Goal: Task Accomplishment & Management: Use online tool/utility

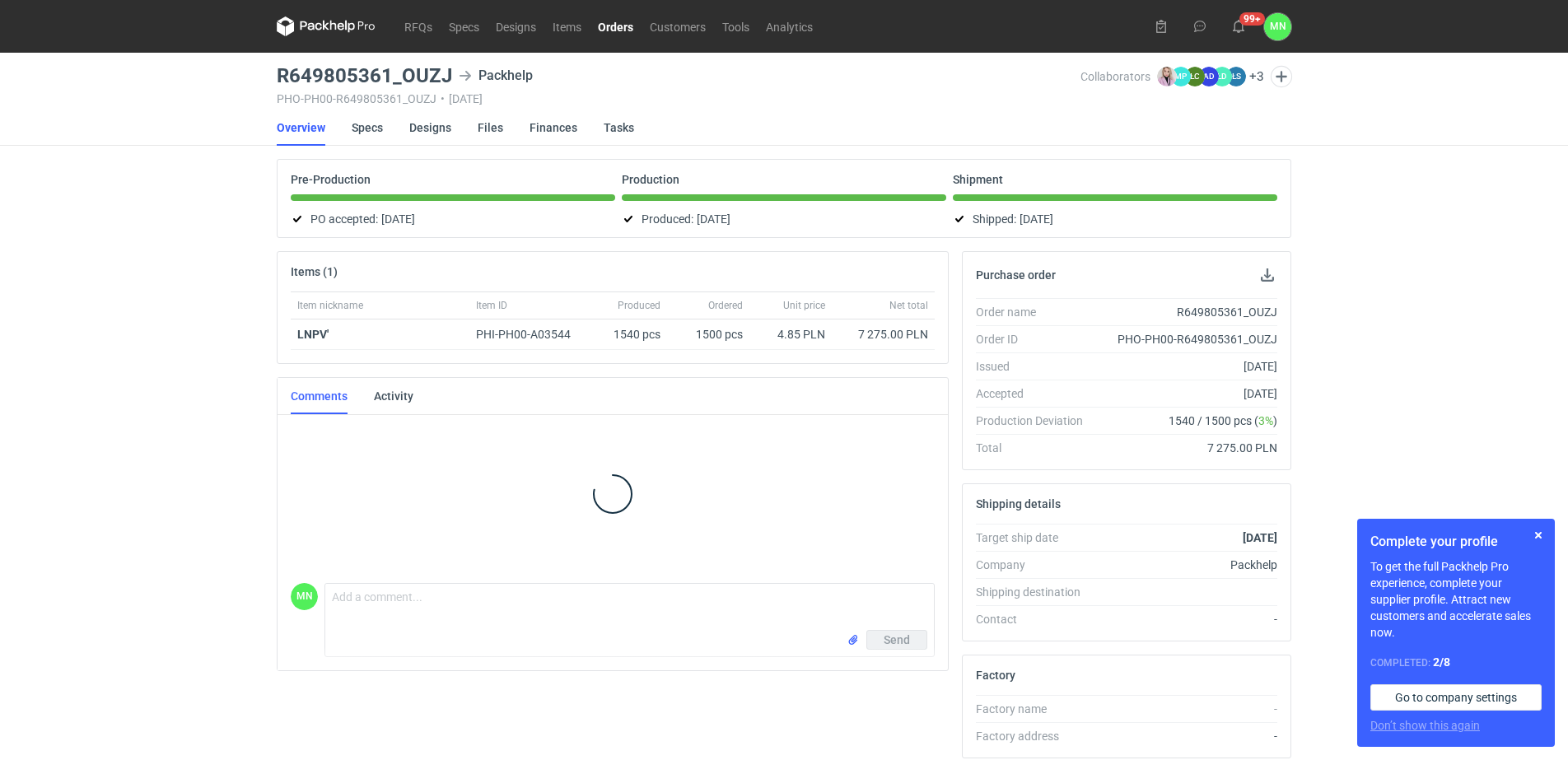
click at [623, 31] on link "Orders" at bounding box center [615, 26] width 52 height 19
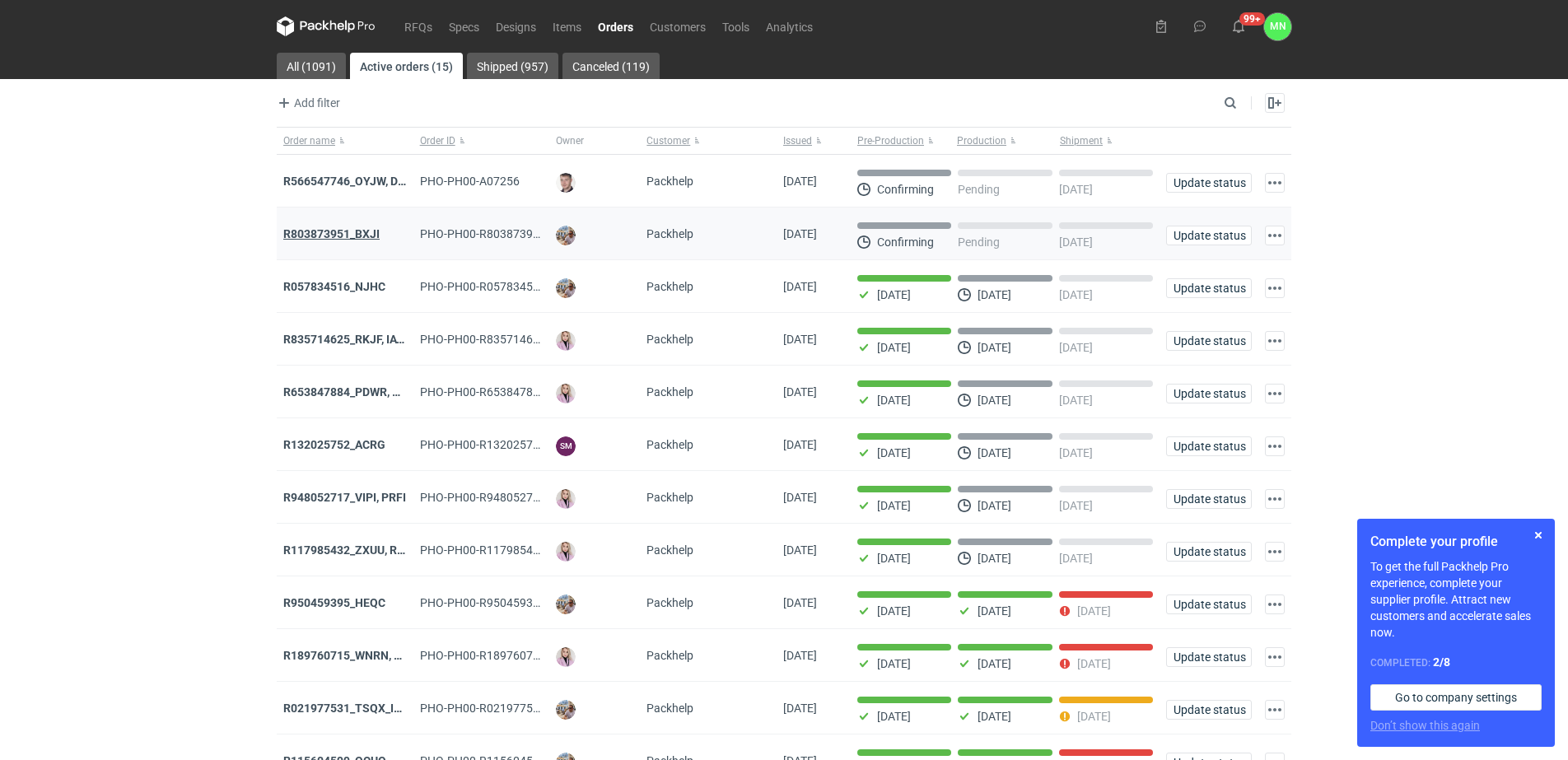
click at [358, 228] on strong "R803873951_BXJI" at bounding box center [331, 234] width 97 height 13
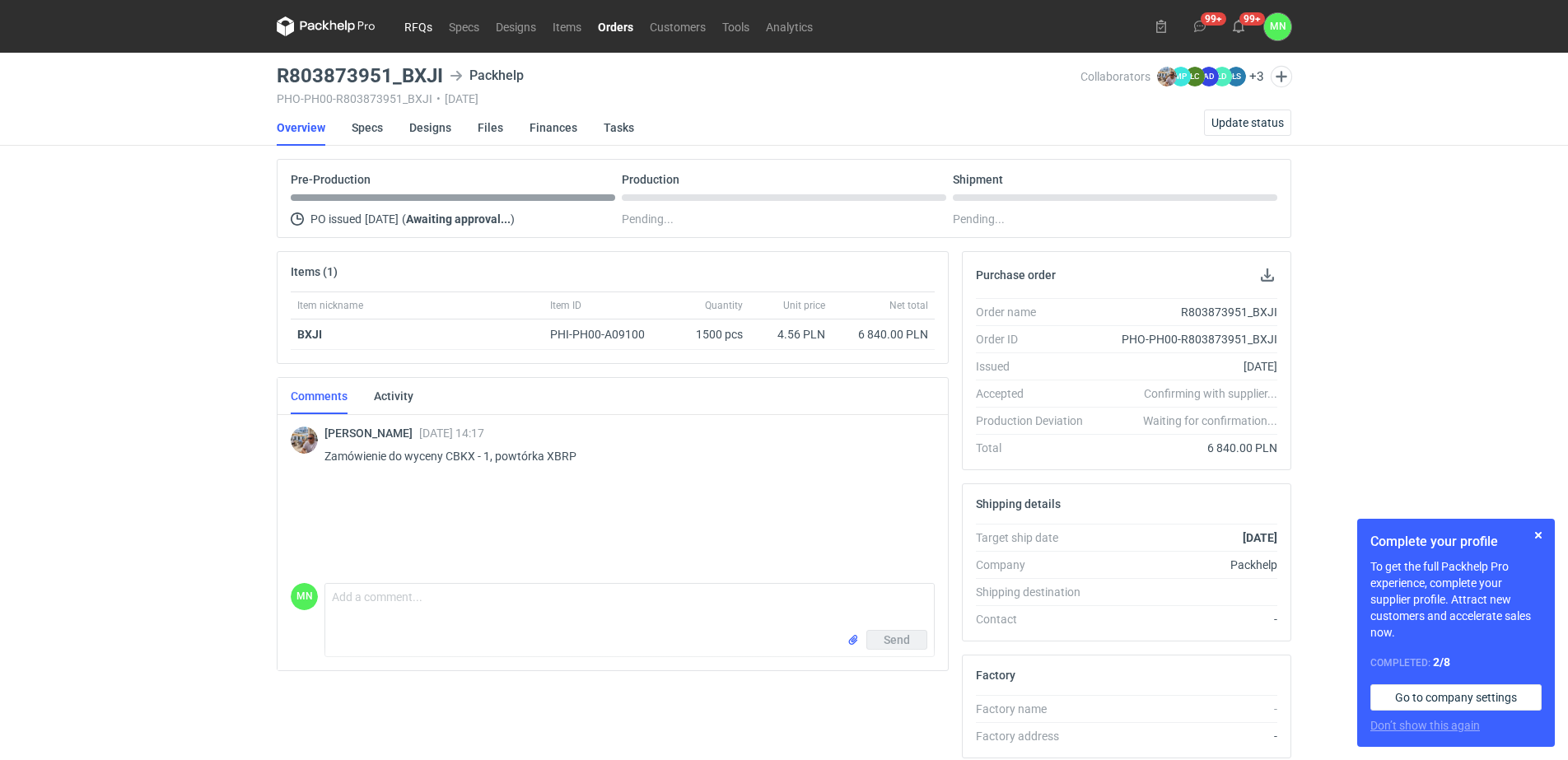
click at [416, 29] on link "RFQs" at bounding box center [418, 26] width 45 height 19
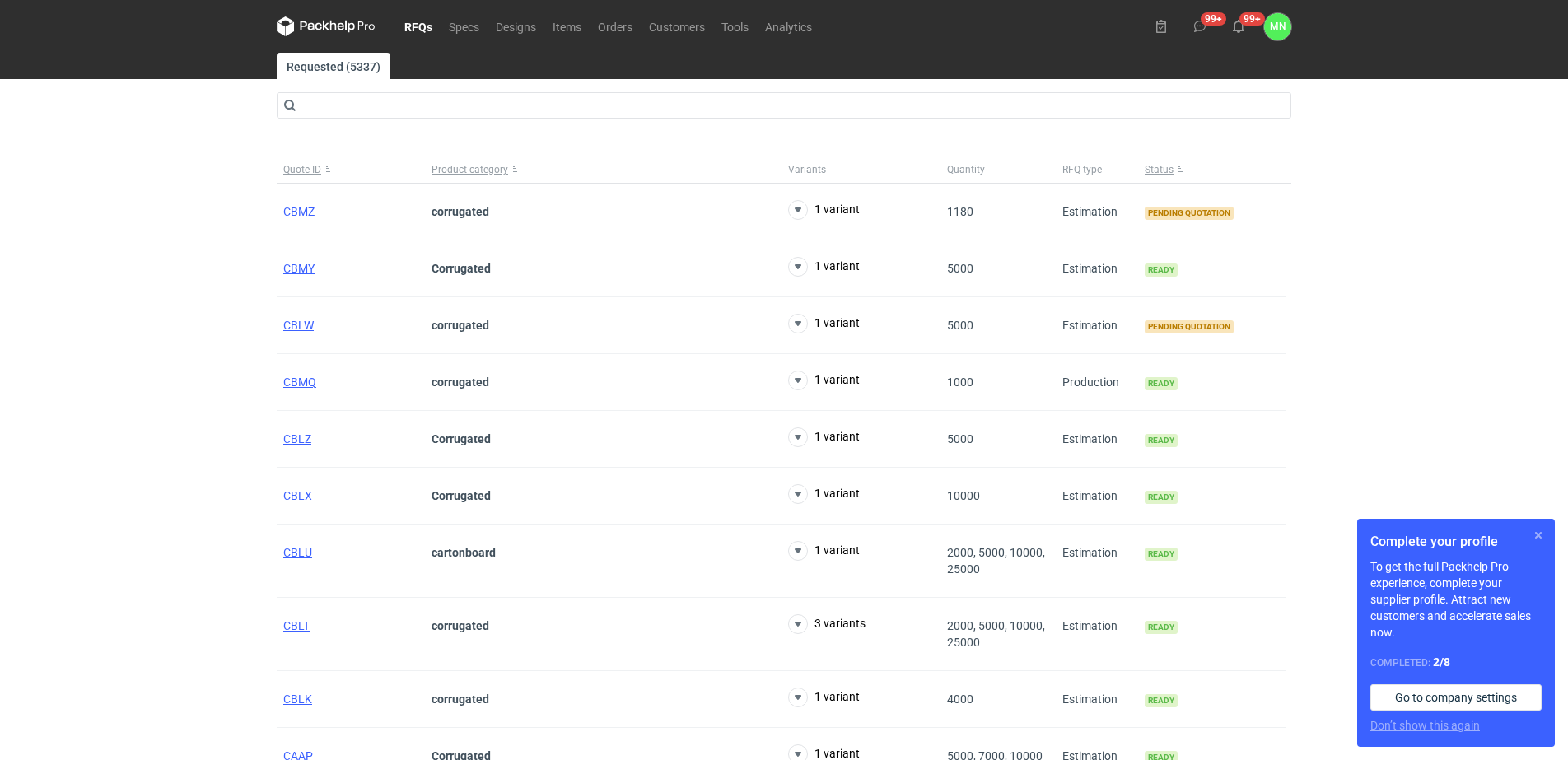
click at [1535, 536] on button "button" at bounding box center [1538, 535] width 19 height 19
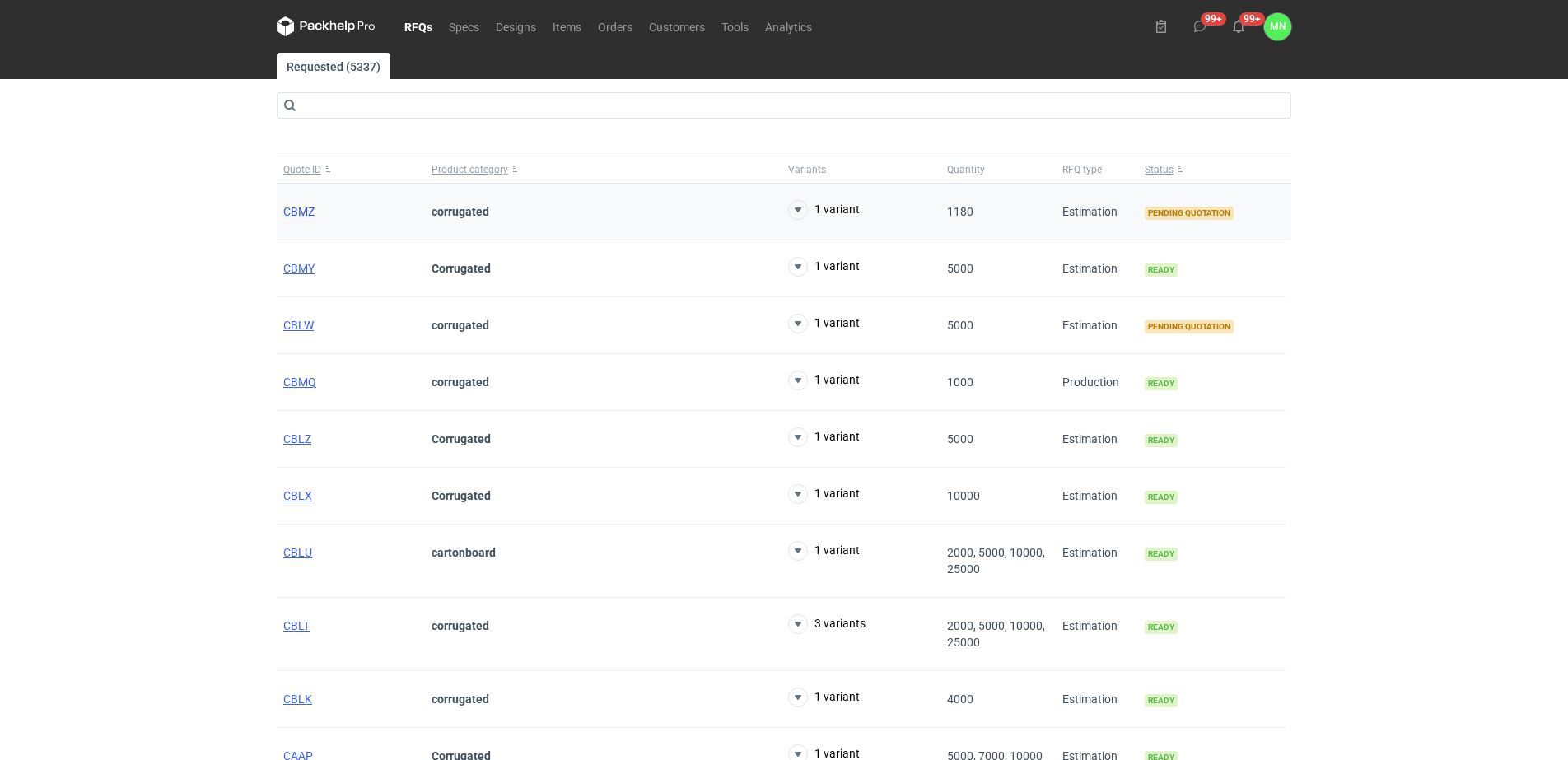
click at [311, 208] on span "CBMZ" at bounding box center [299, 211] width 32 height 13
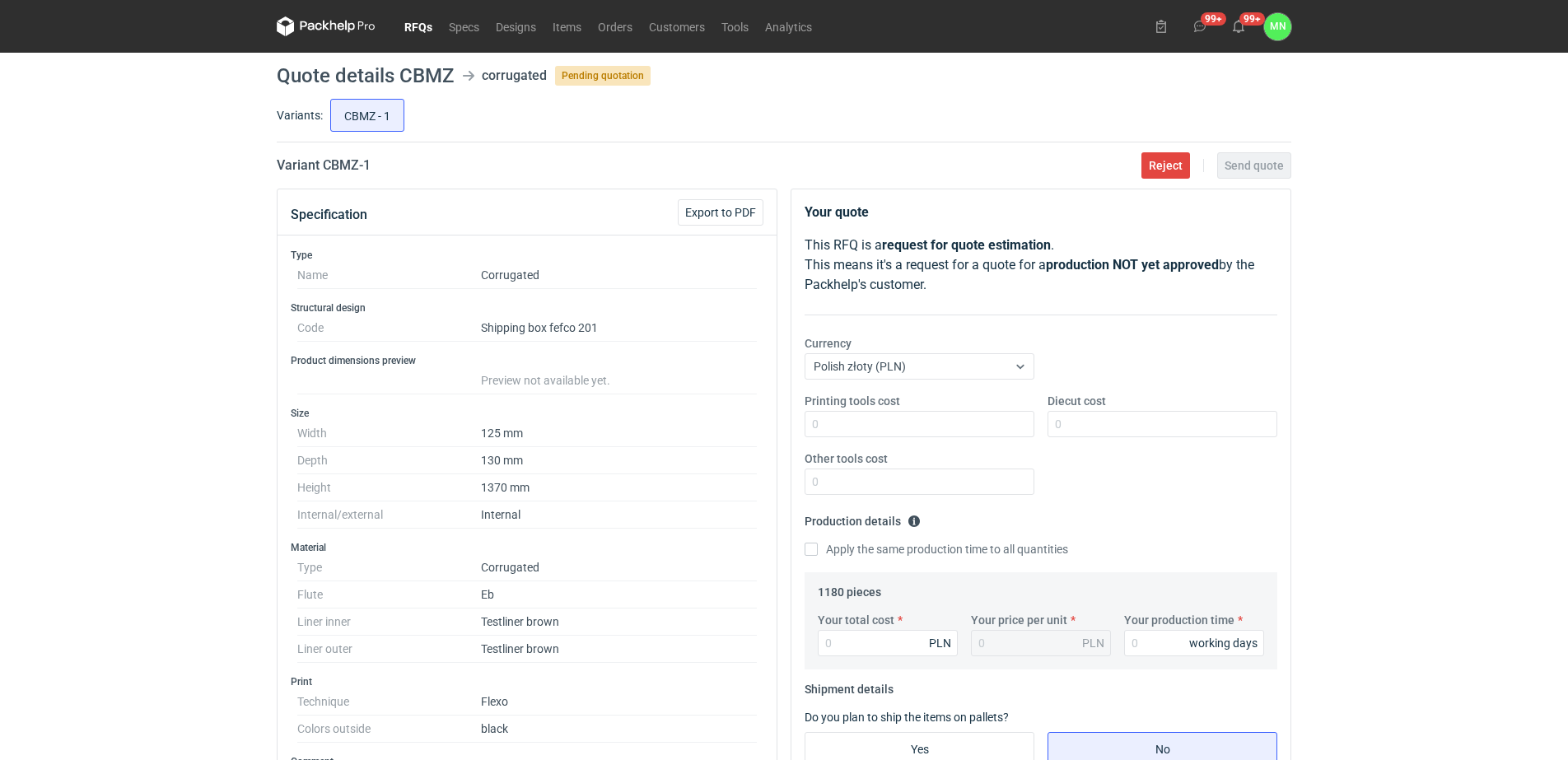
click at [423, 20] on link "RFQs" at bounding box center [418, 26] width 45 height 19
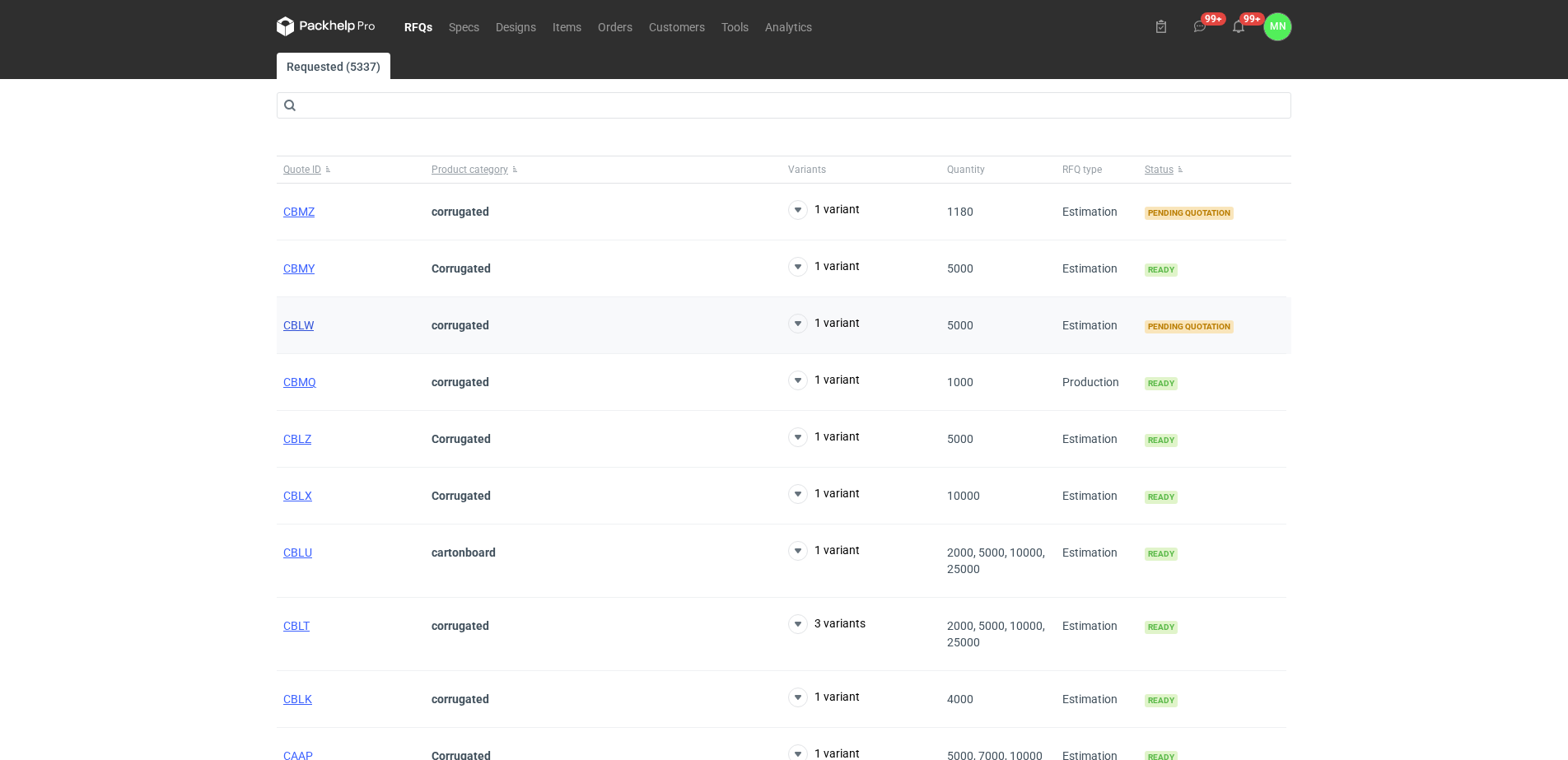
click at [300, 322] on span "CBLW" at bounding box center [298, 325] width 31 height 13
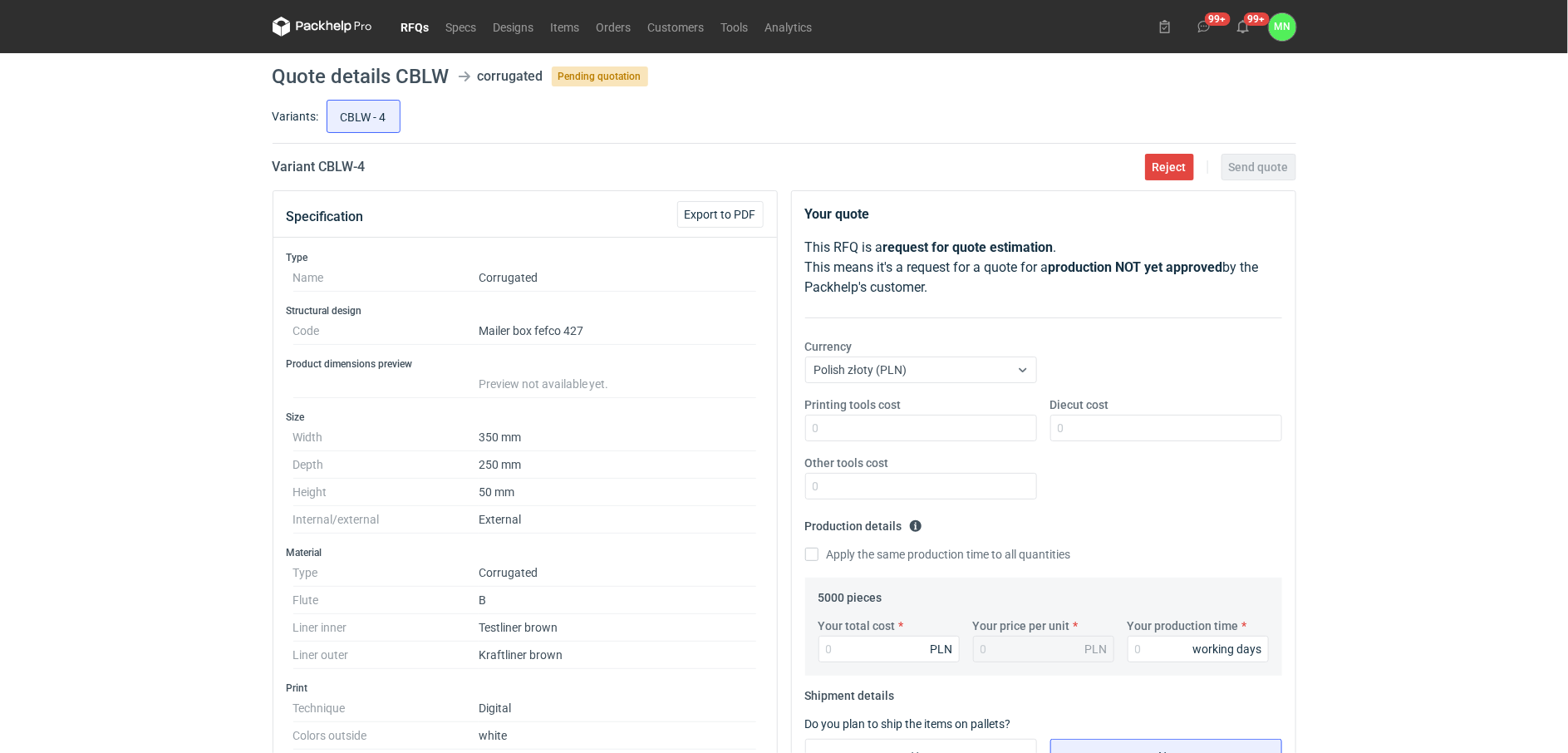
click at [350, 162] on h2 "Variant CBLW - 4" at bounding box center [318, 167] width 93 height 20
click at [326, 156] on main "Quote details CBLW corrugated Pending quotation Variants: CBLW - 4 Variant CBLW…" at bounding box center [784, 743] width 1037 height 1381
click at [328, 158] on h2 "Variant CBLW - 4" at bounding box center [318, 167] width 93 height 20
copy h2 "CBLW"
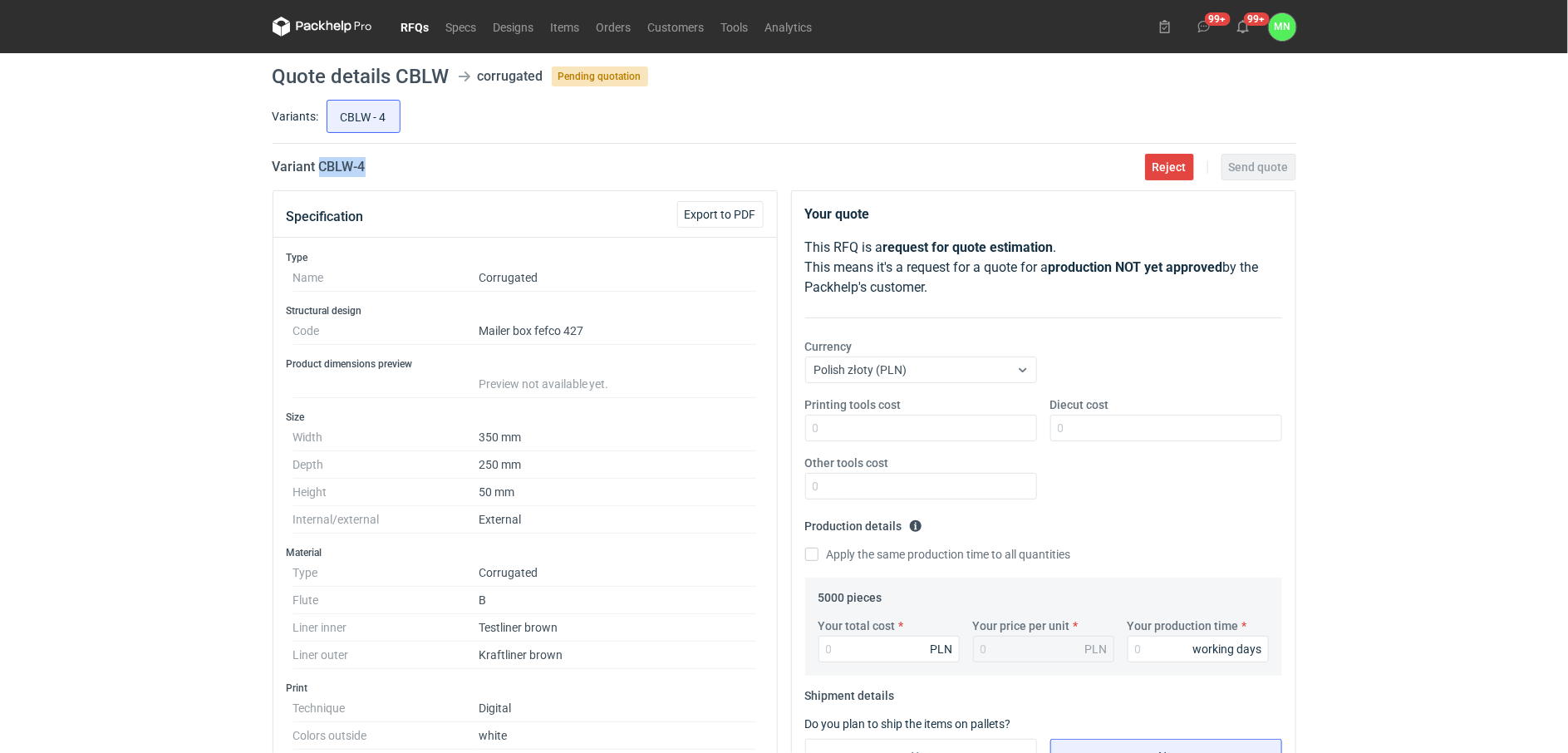
drag, startPoint x: 377, startPoint y: 171, endPoint x: 322, endPoint y: 169, distance: 55.0
click at [322, 169] on div "Variant CBLW - 4 Reject Send quote" at bounding box center [784, 167] width 1024 height 20
copy h2 "CBLW - 4"
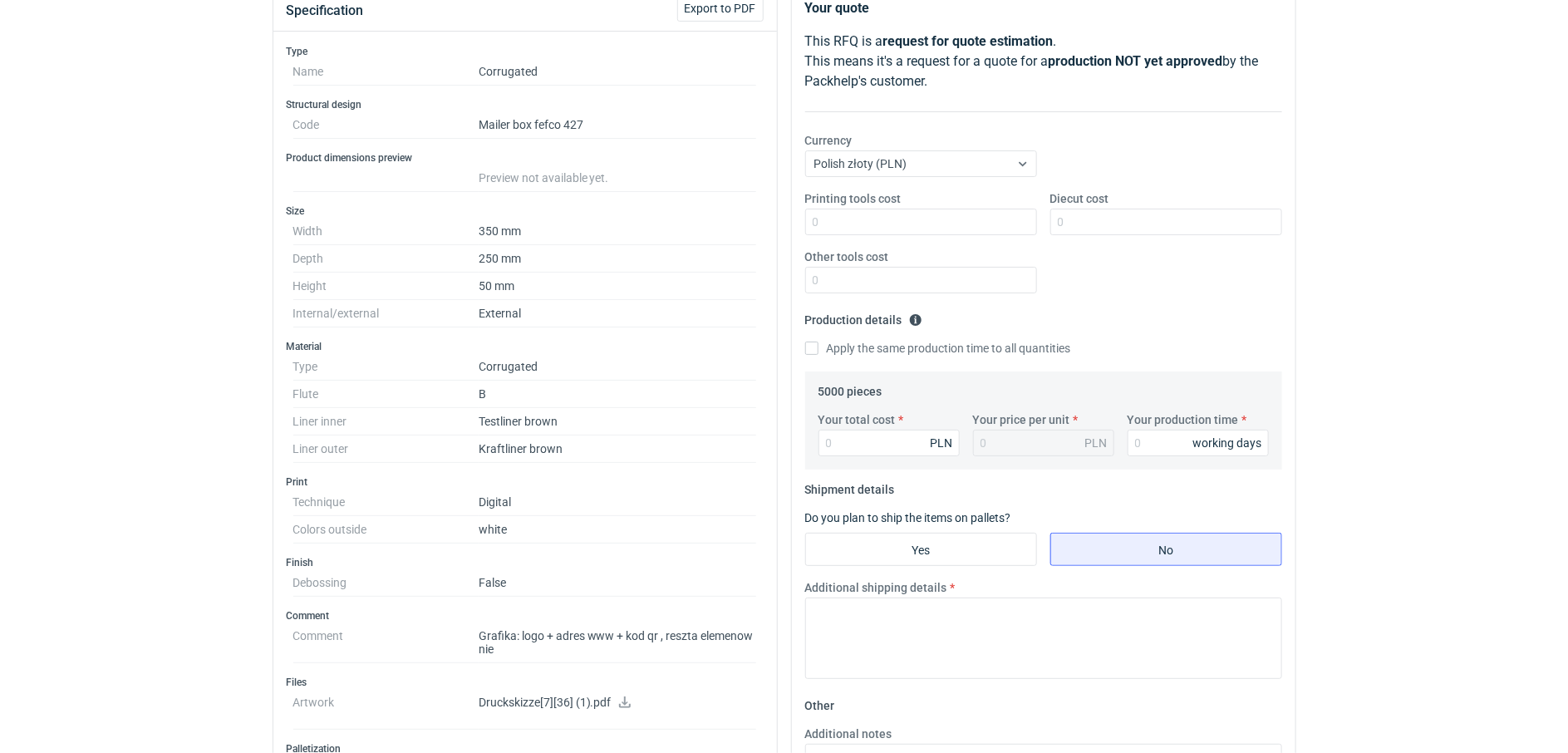
scroll to position [311, 0]
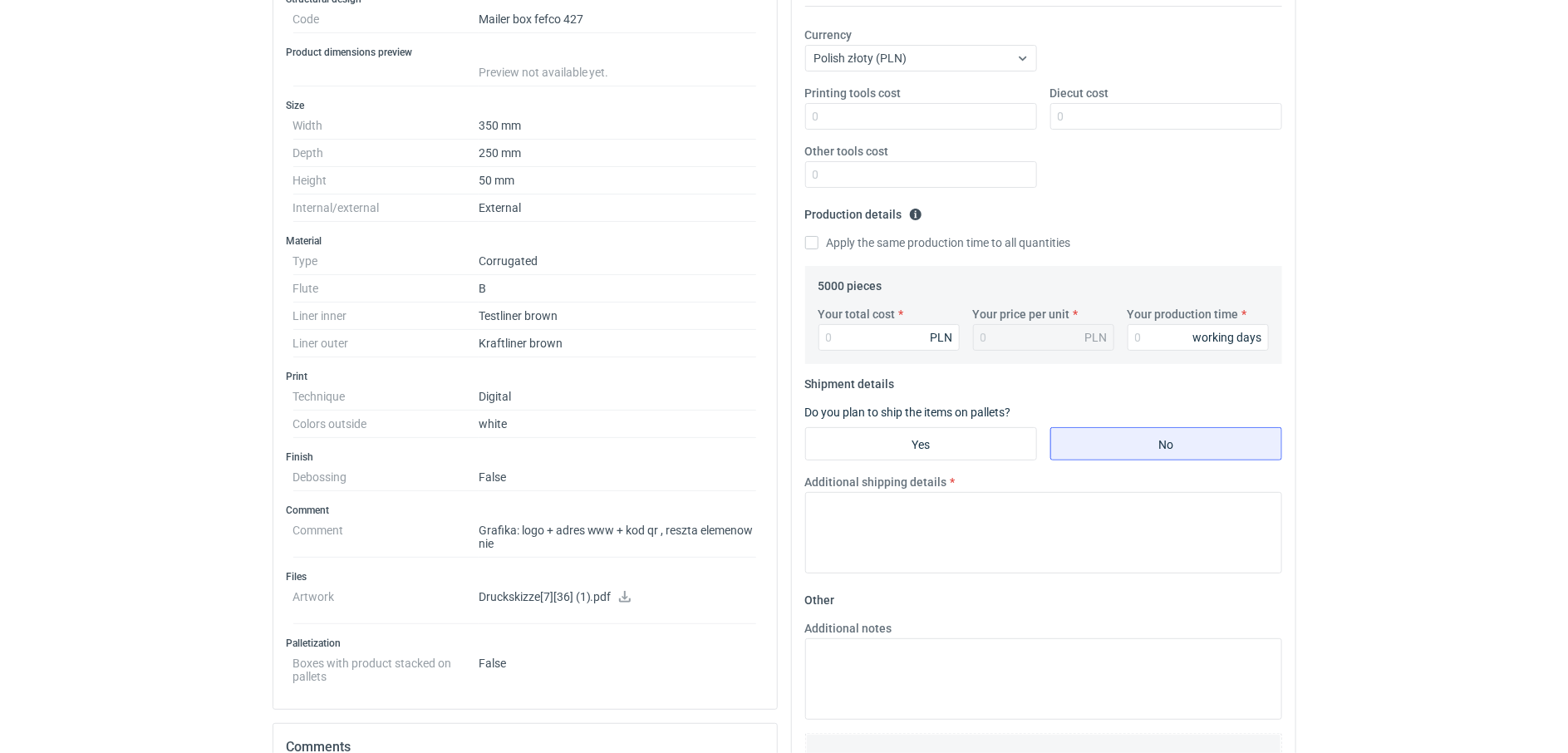
click at [624, 597] on icon at bounding box center [624, 596] width 12 height 12
drag, startPoint x: 480, startPoint y: 530, endPoint x: 545, endPoint y: 542, distance: 66.1
click at [545, 542] on dd "Grafika: logo + adres www + kod qr , reszta elemenow nie" at bounding box center [618, 537] width 278 height 41
copy dd "Grafika: logo + adres www + kod qr , reszta elemenow nie"
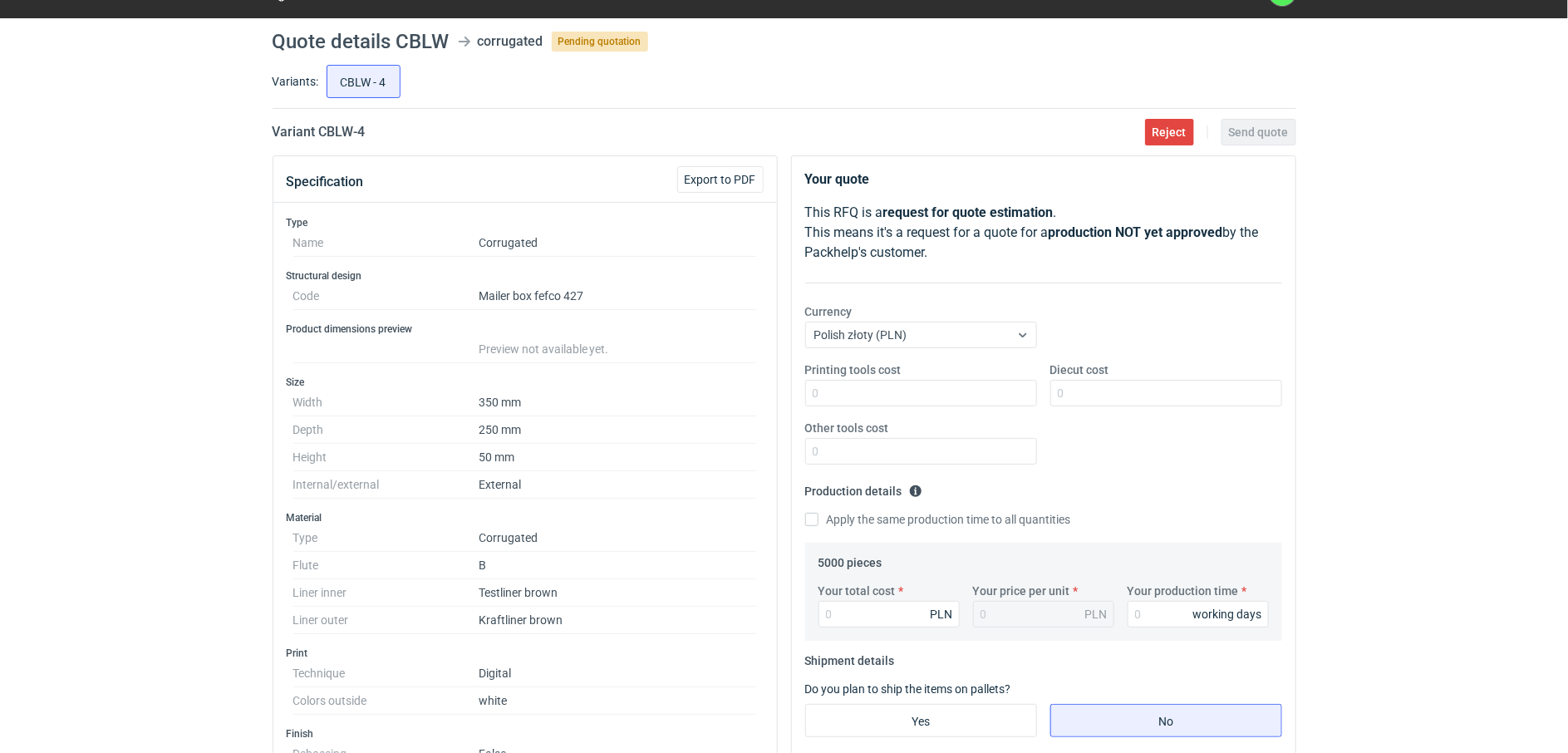
scroll to position [0, 0]
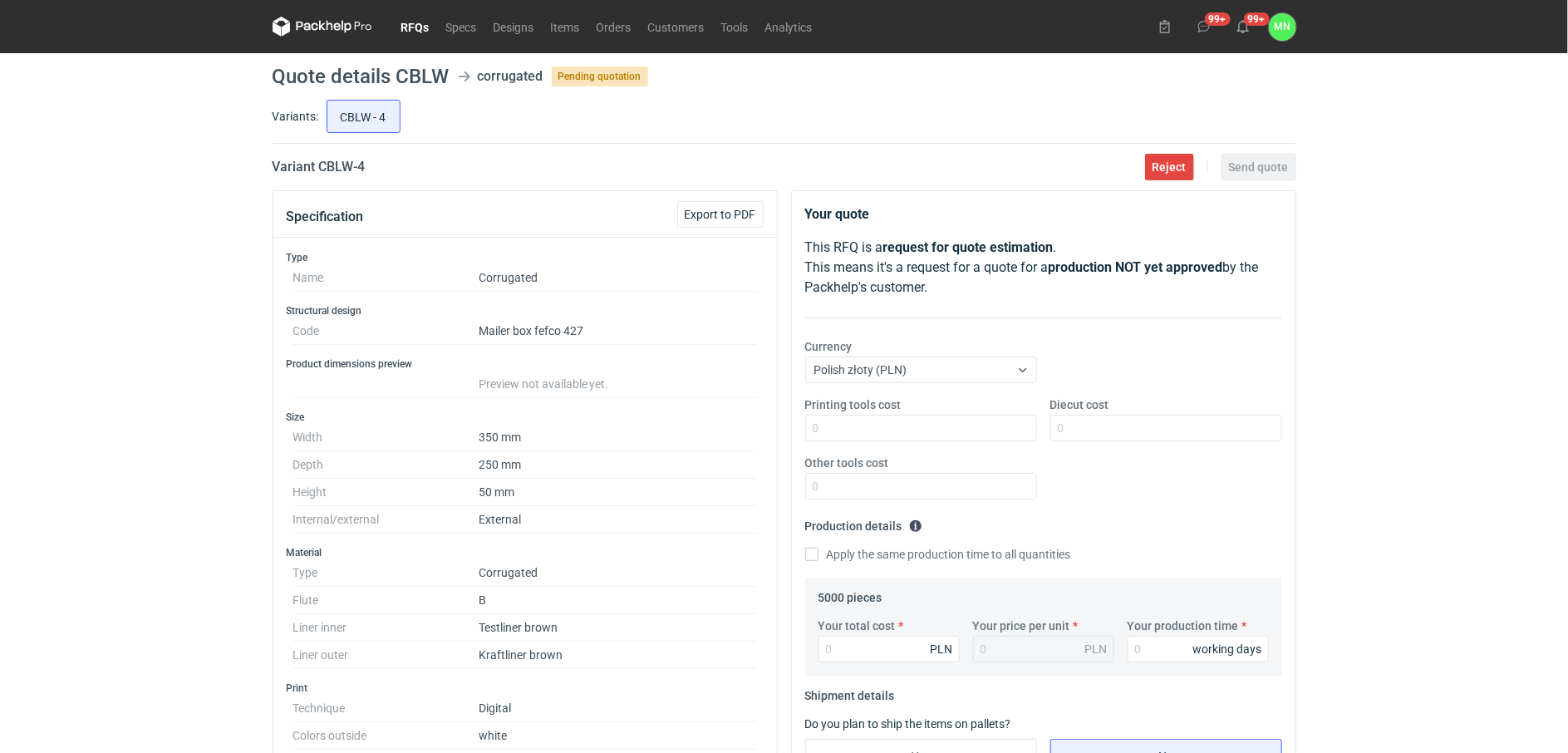
click at [417, 35] on link "RFQs" at bounding box center [415, 27] width 45 height 20
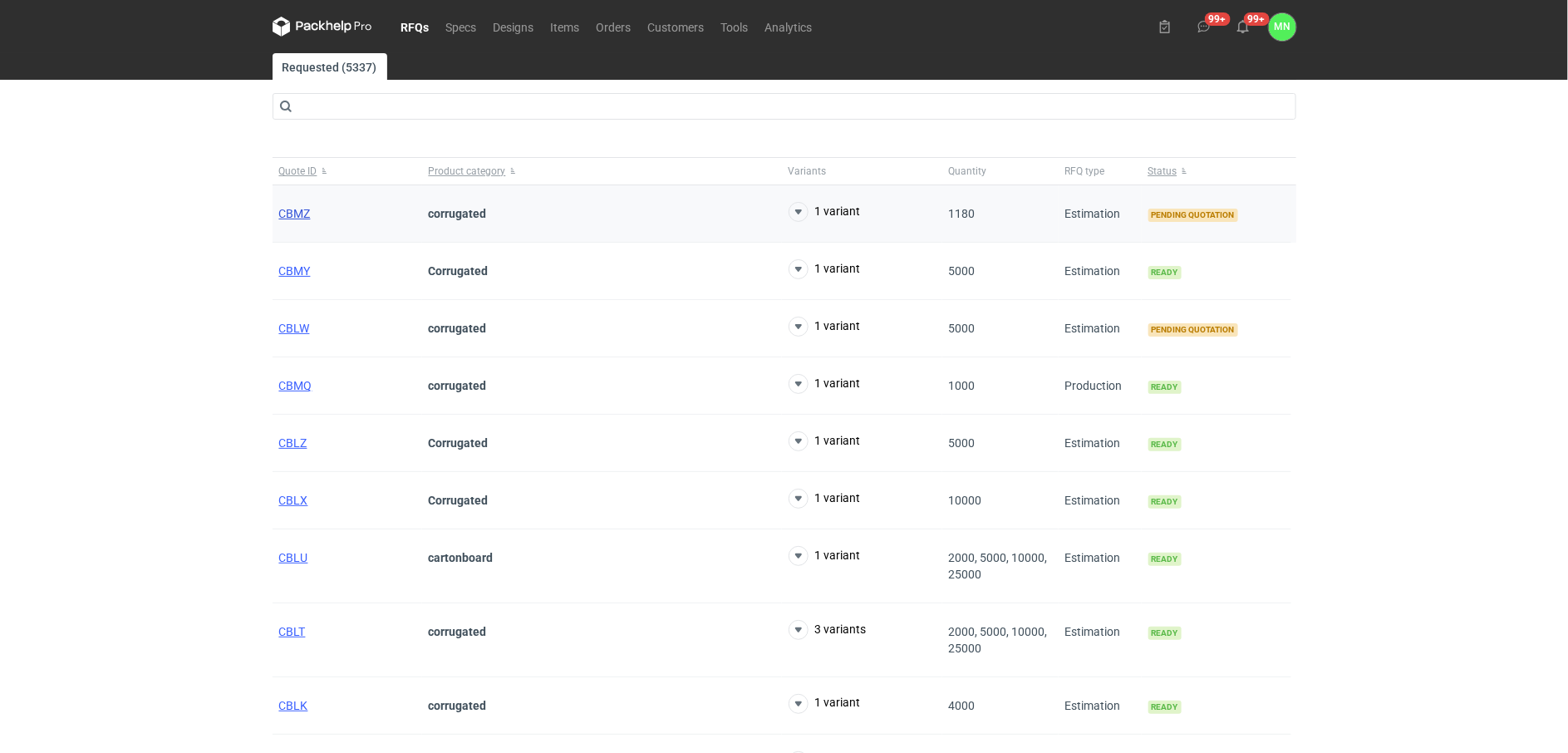
click at [292, 210] on span "CBMZ" at bounding box center [295, 213] width 32 height 13
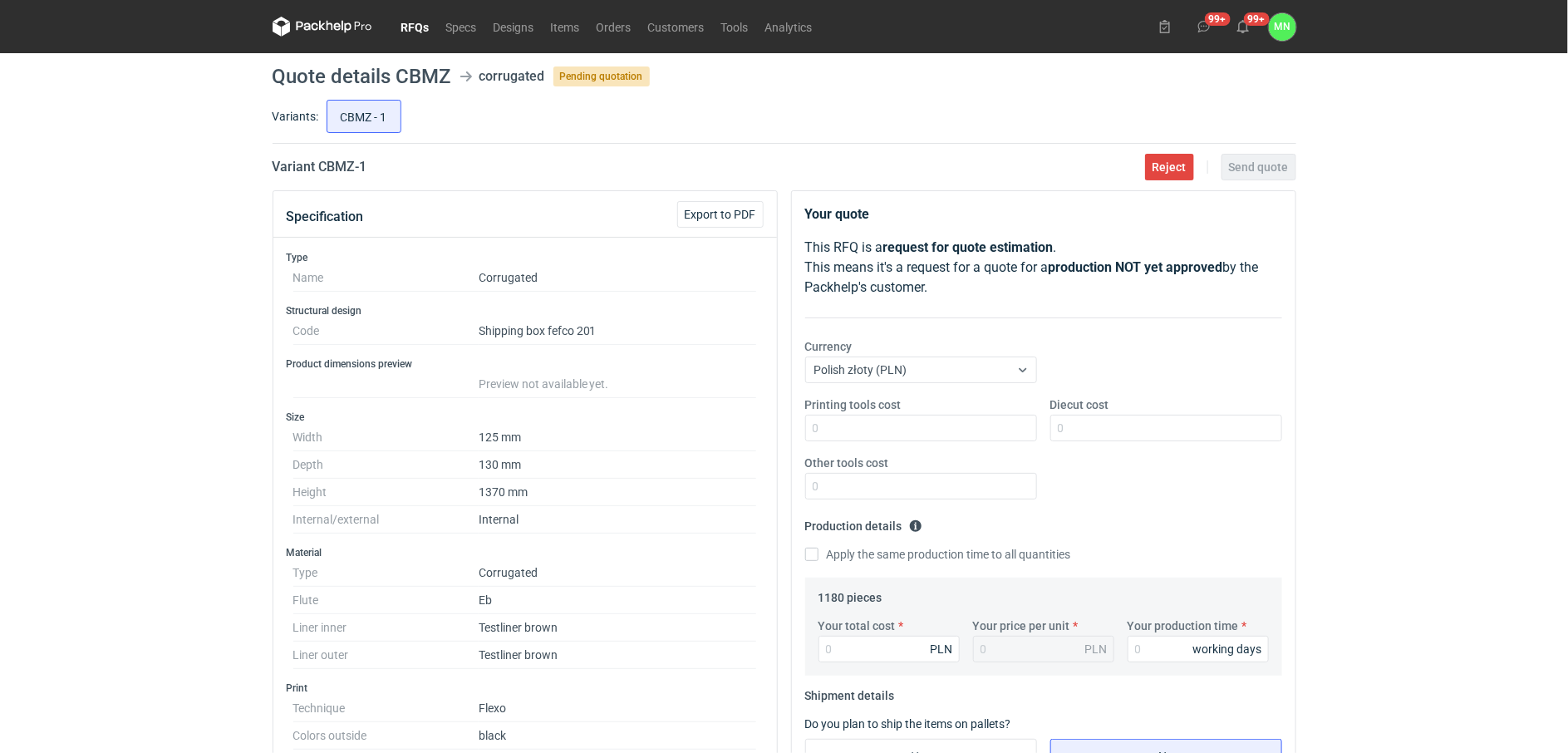
click at [417, 19] on link "RFQs" at bounding box center [415, 27] width 45 height 20
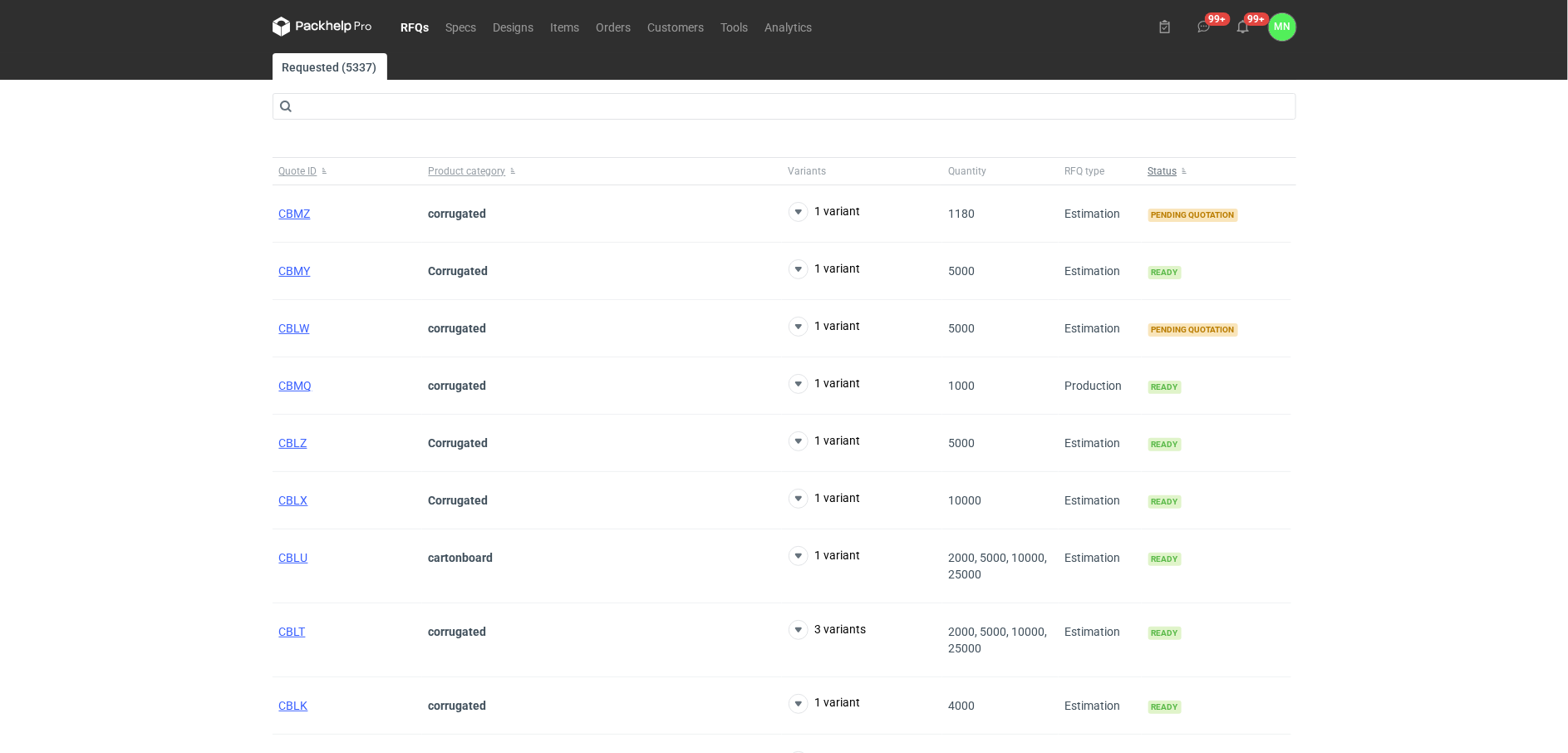
click at [1173, 167] on span "Status" at bounding box center [1162, 171] width 29 height 13
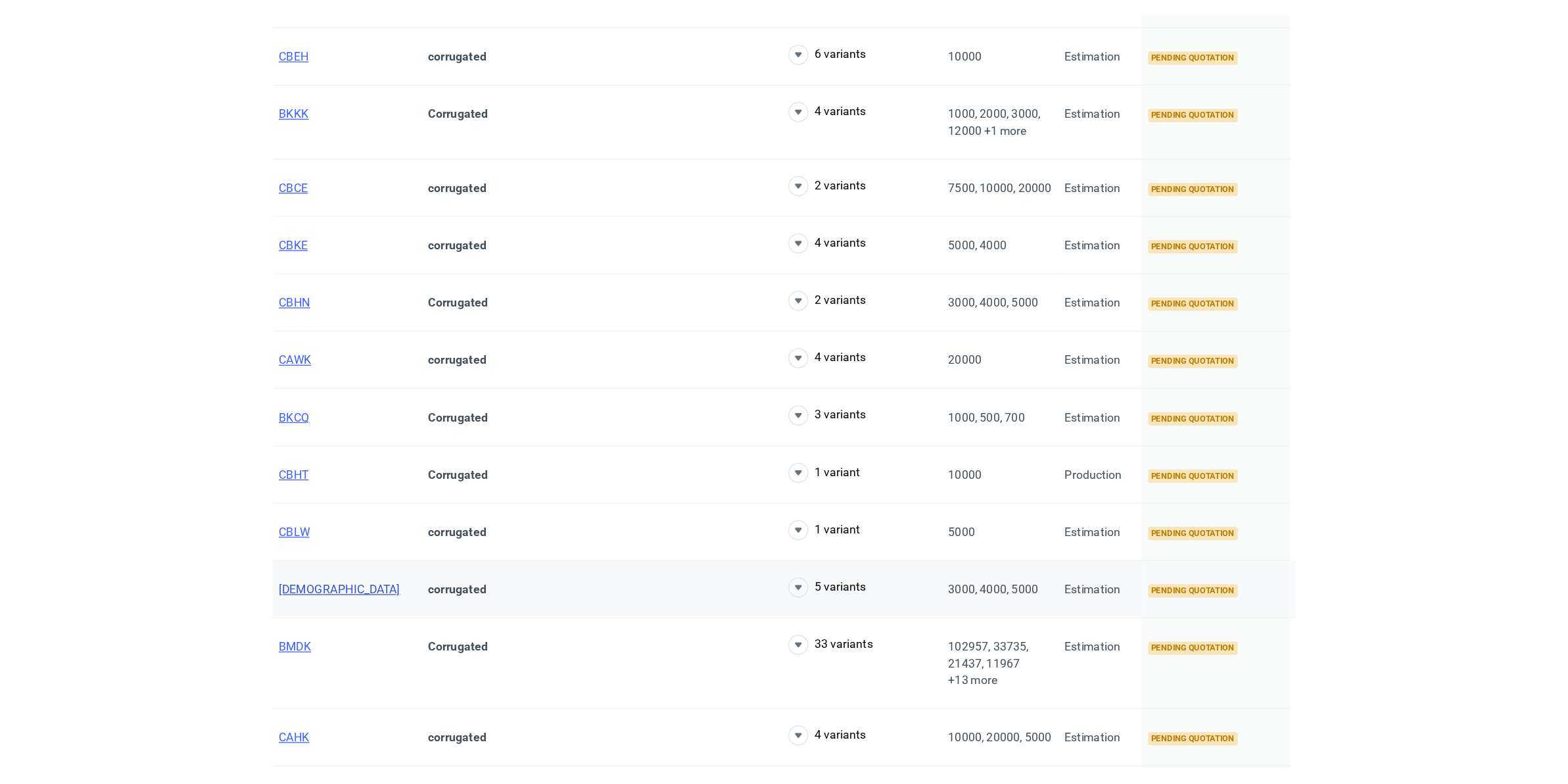
scroll to position [411, 0]
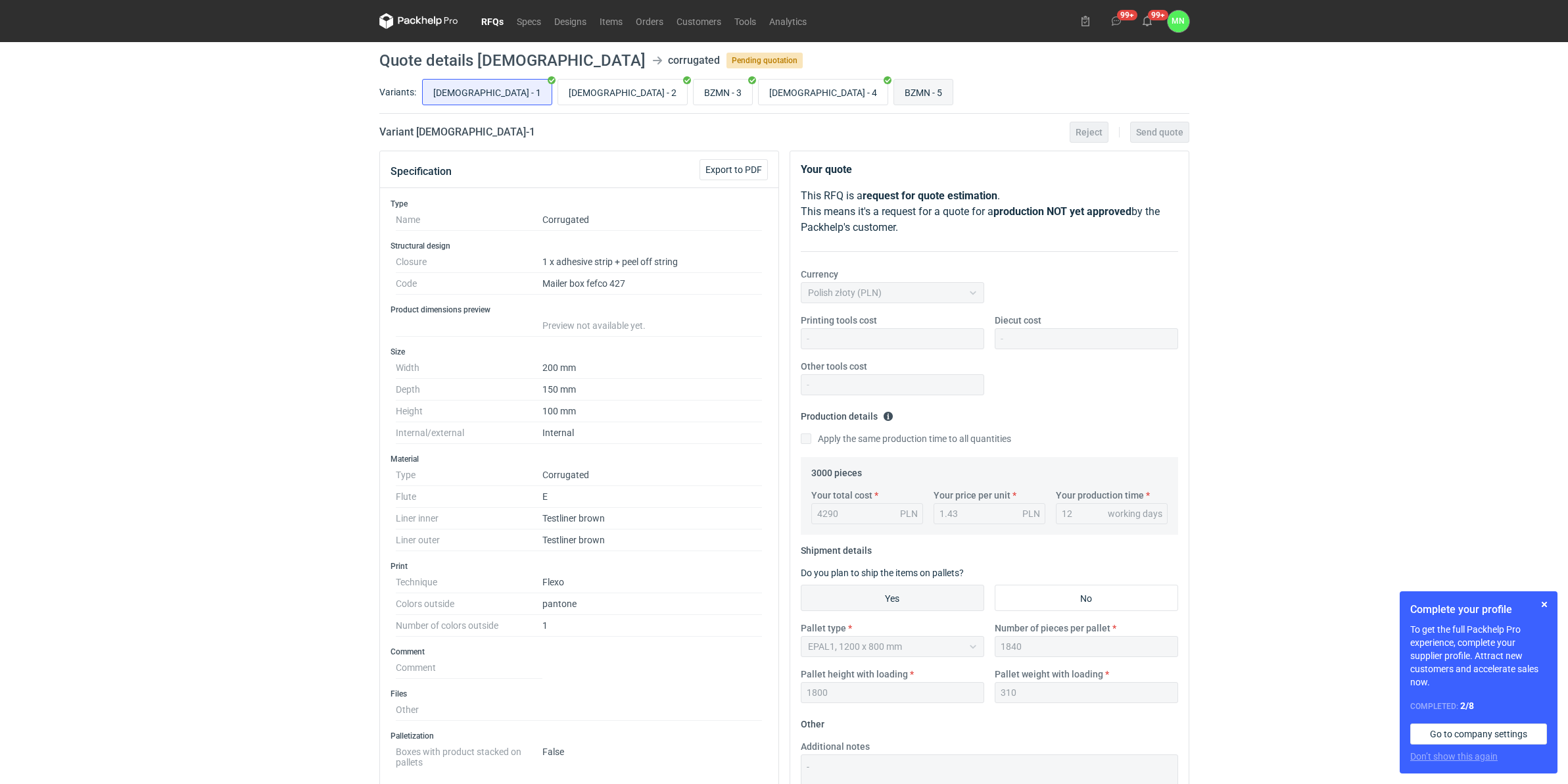
click at [894, 93] on input "BZMN - 5" at bounding box center [923, 92] width 58 height 25
radio input "true"
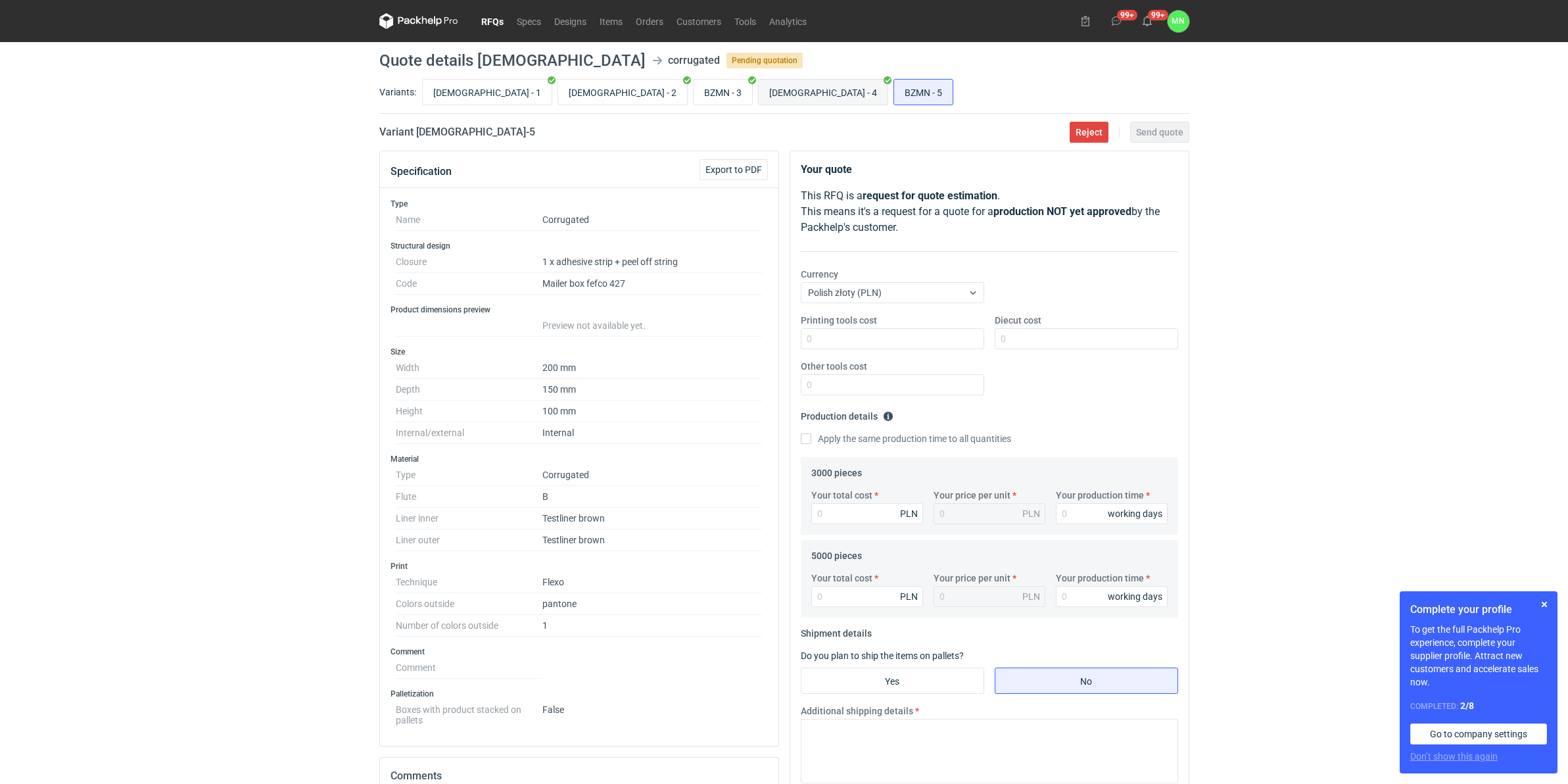
click at [759, 84] on input "[DEMOGRAPHIC_DATA] - 4" at bounding box center [824, 92] width 129 height 25
radio input "true"
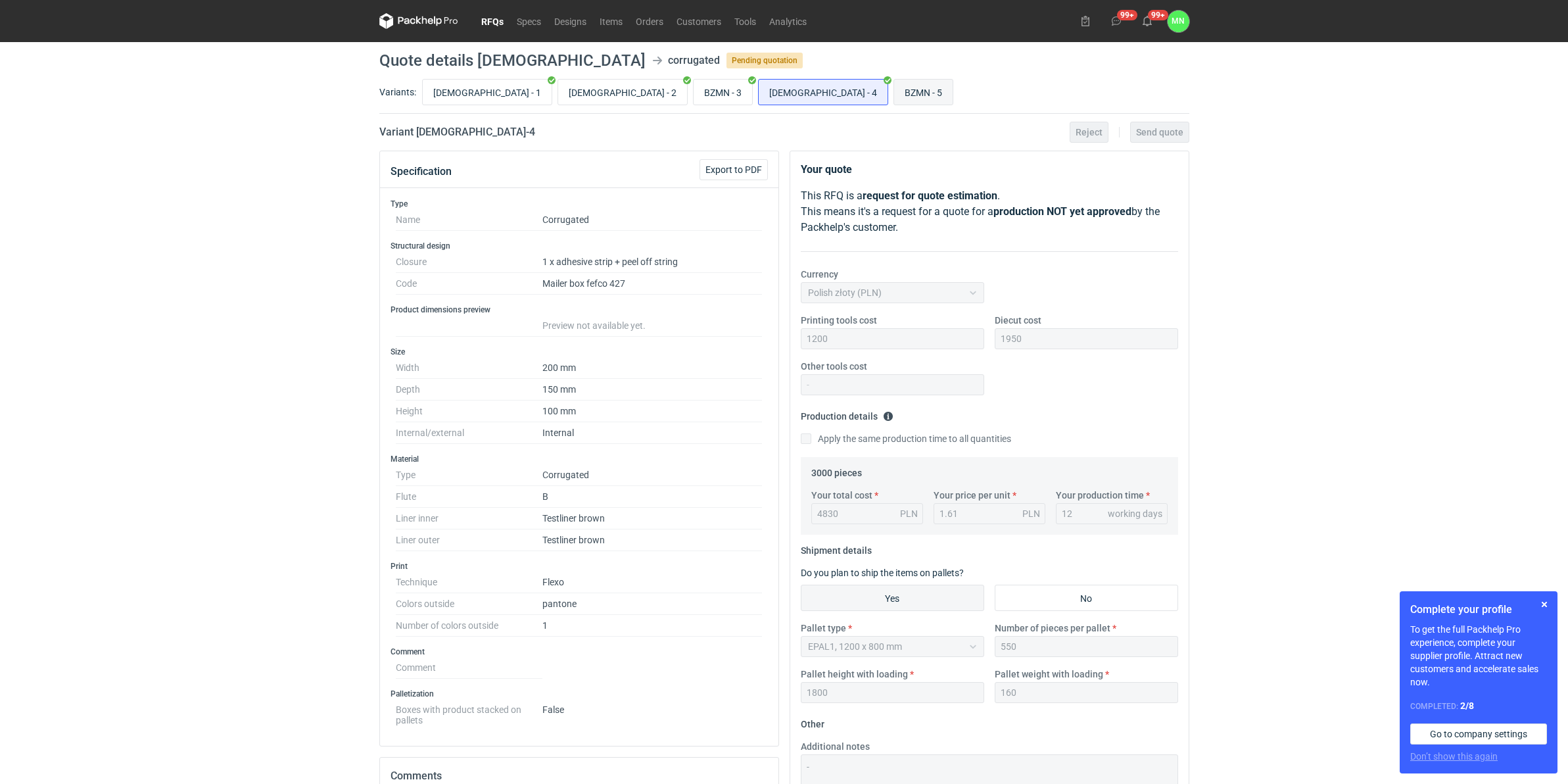
click at [894, 98] on input "BZMN - 5" at bounding box center [923, 92] width 58 height 25
radio input "true"
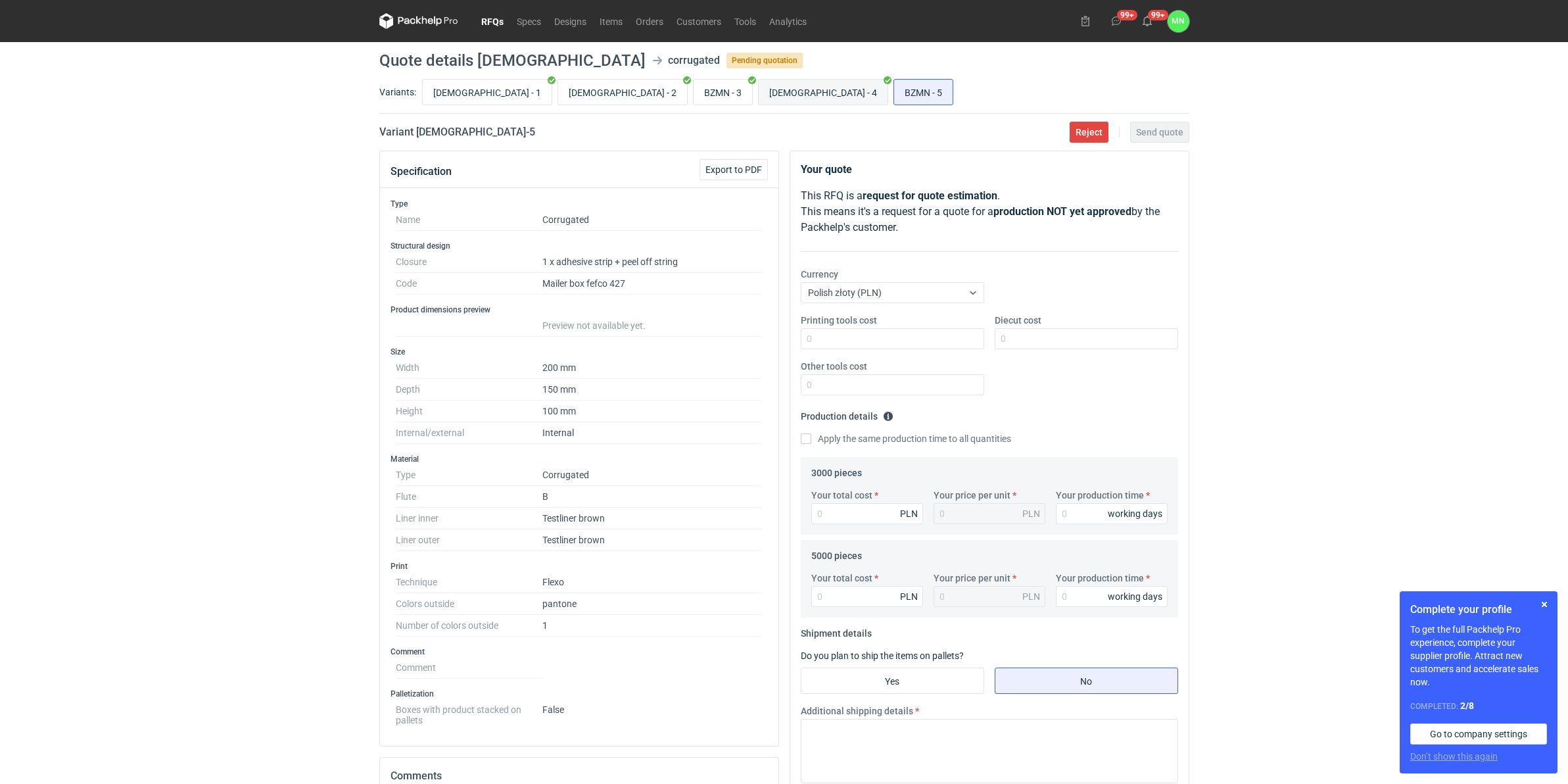
click at [759, 89] on input "BZMN - 4" at bounding box center [824, 92] width 129 height 25
radio input "true"
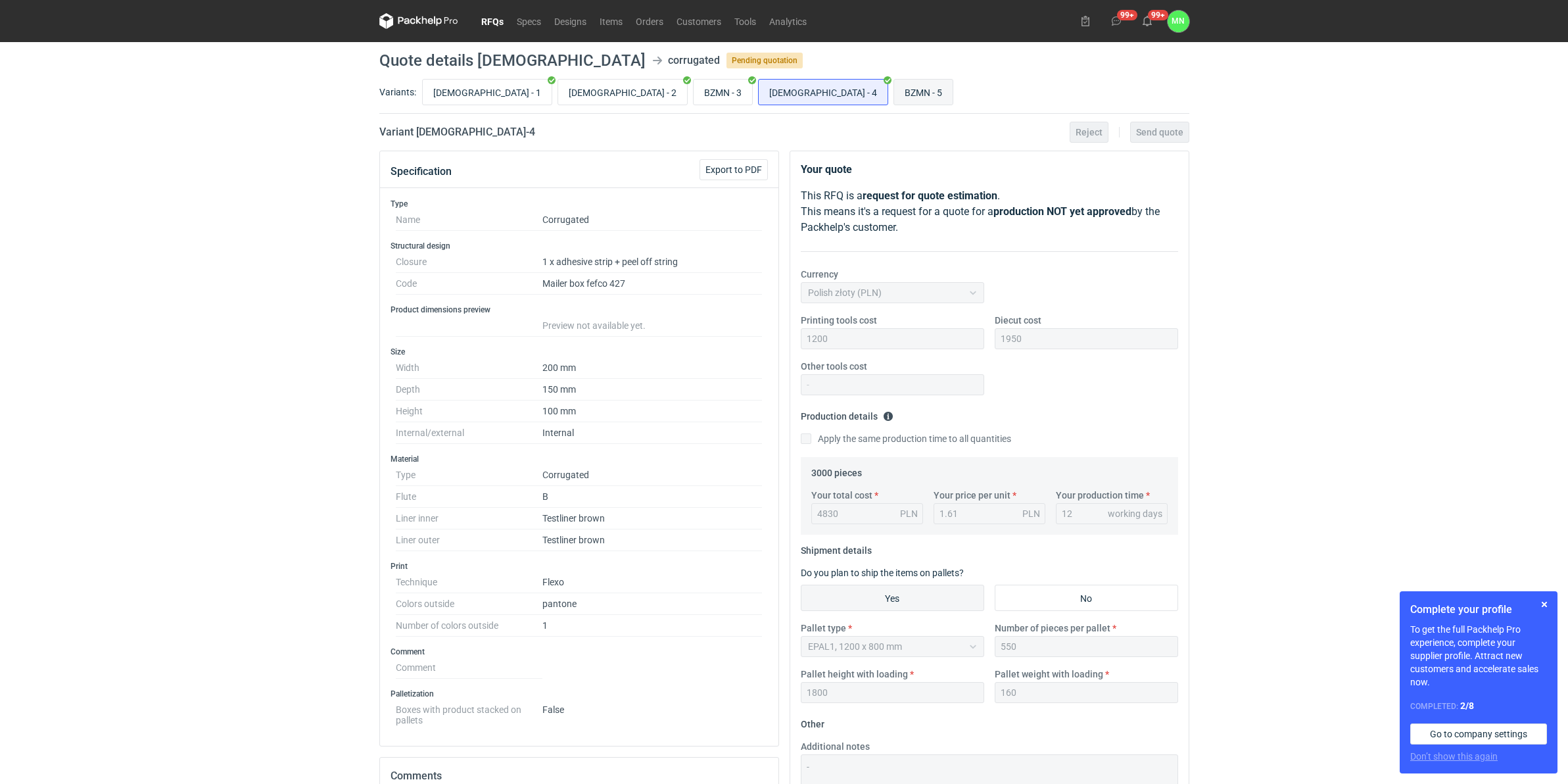
click at [894, 90] on input "BZMN - 5" at bounding box center [923, 92] width 58 height 25
radio input "true"
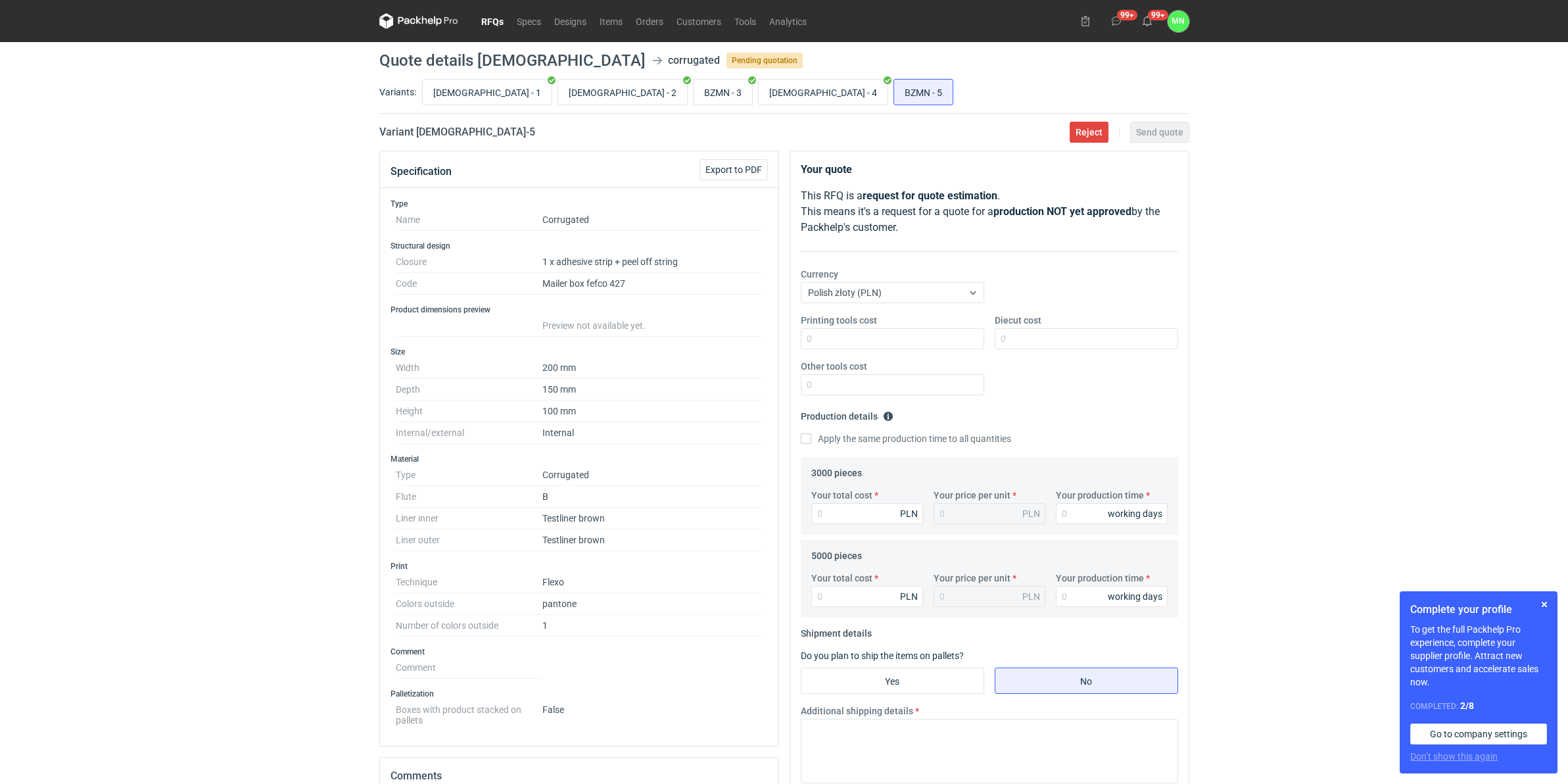
click at [434, 135] on h2 "Variant BZMN - 5" at bounding box center [457, 132] width 156 height 15
copy h2 "BZMN"
click at [759, 93] on input "BZMN - 4" at bounding box center [824, 92] width 129 height 25
radio input "true"
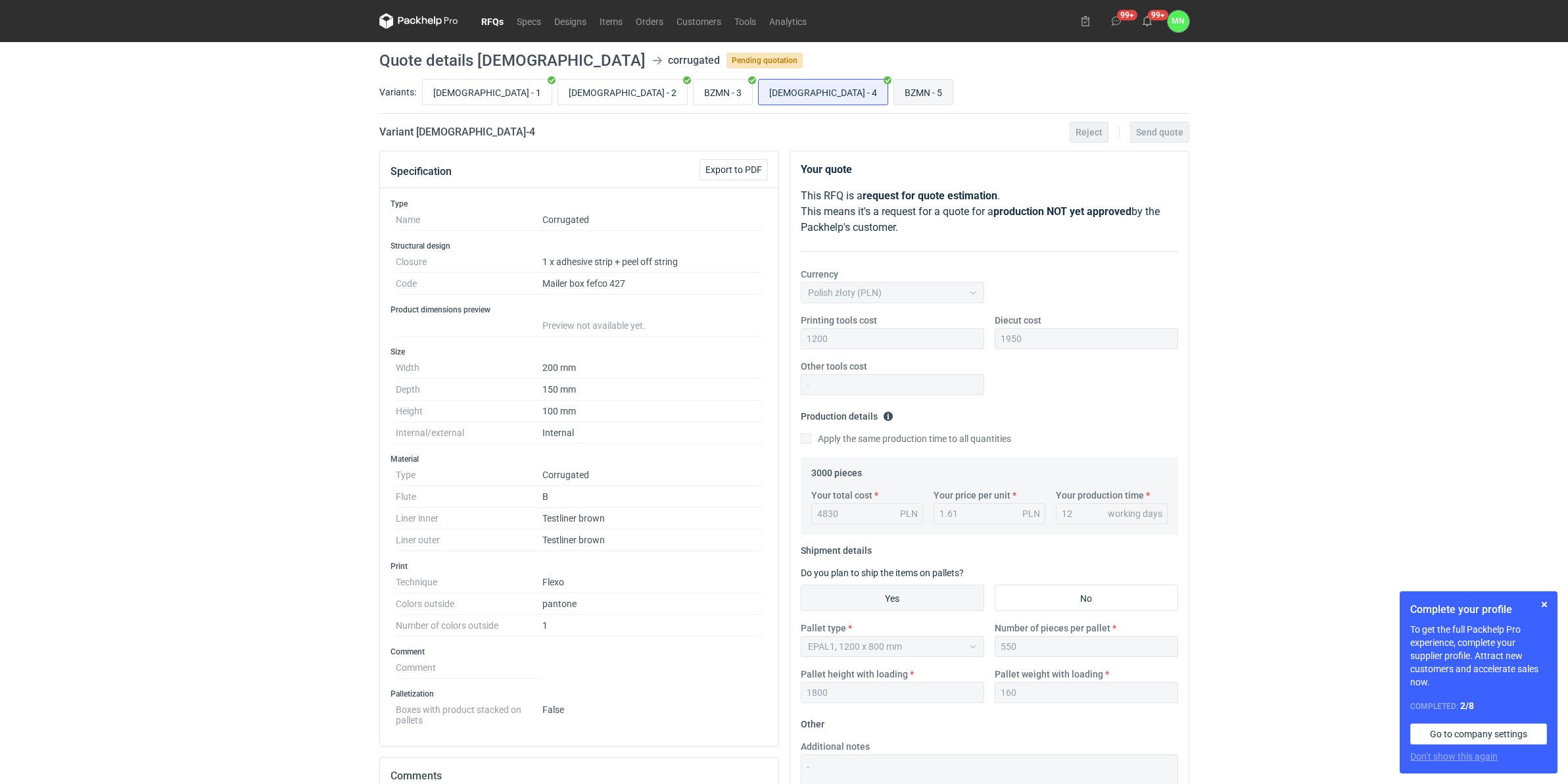
click at [894, 93] on input "BZMN - 5" at bounding box center [923, 92] width 58 height 25
radio input "true"
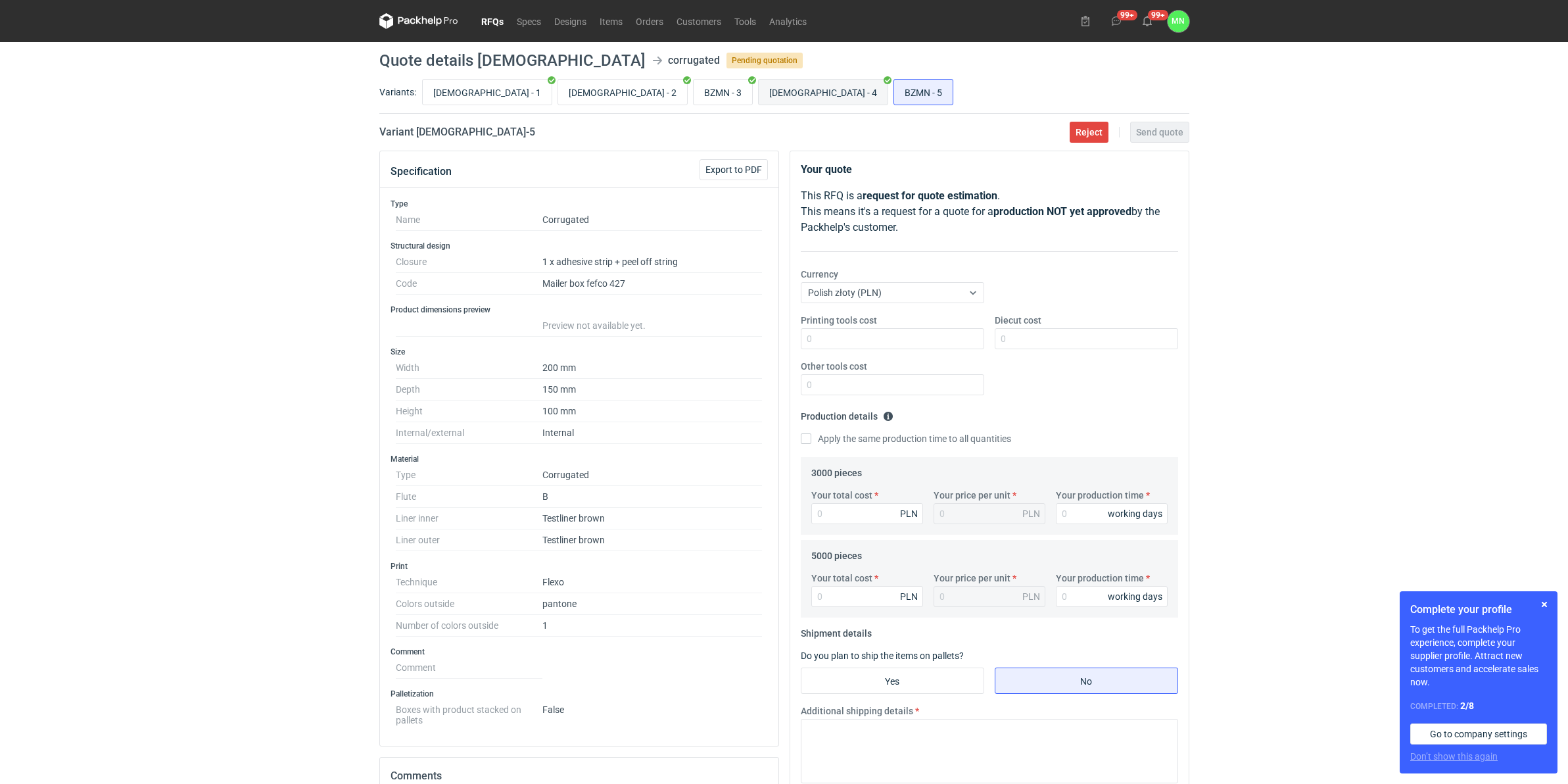
click at [759, 92] on input "BZMN - 4" at bounding box center [824, 92] width 129 height 25
radio input "true"
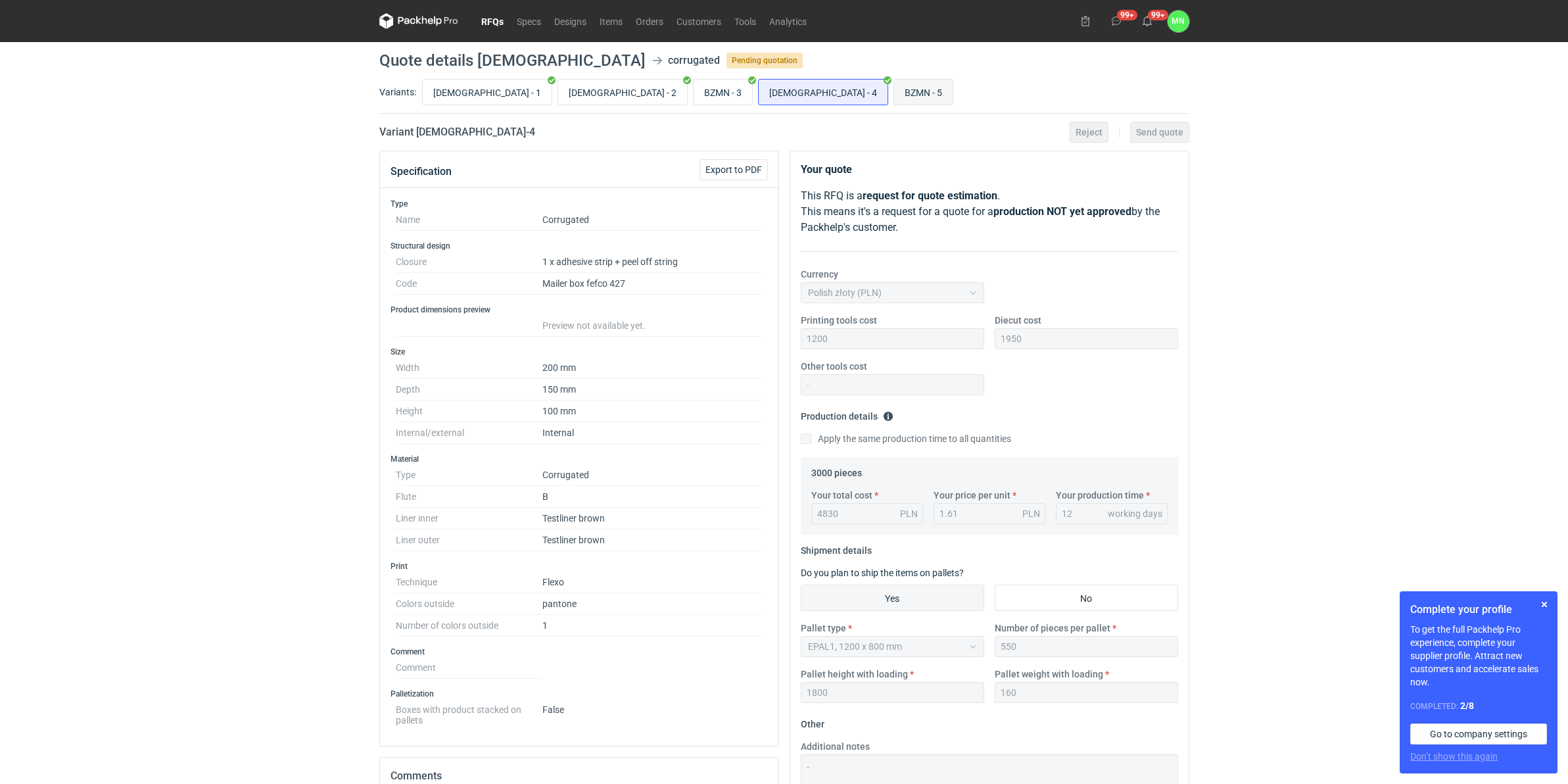
click at [894, 88] on input "BZMN - 5" at bounding box center [923, 92] width 58 height 25
radio input "true"
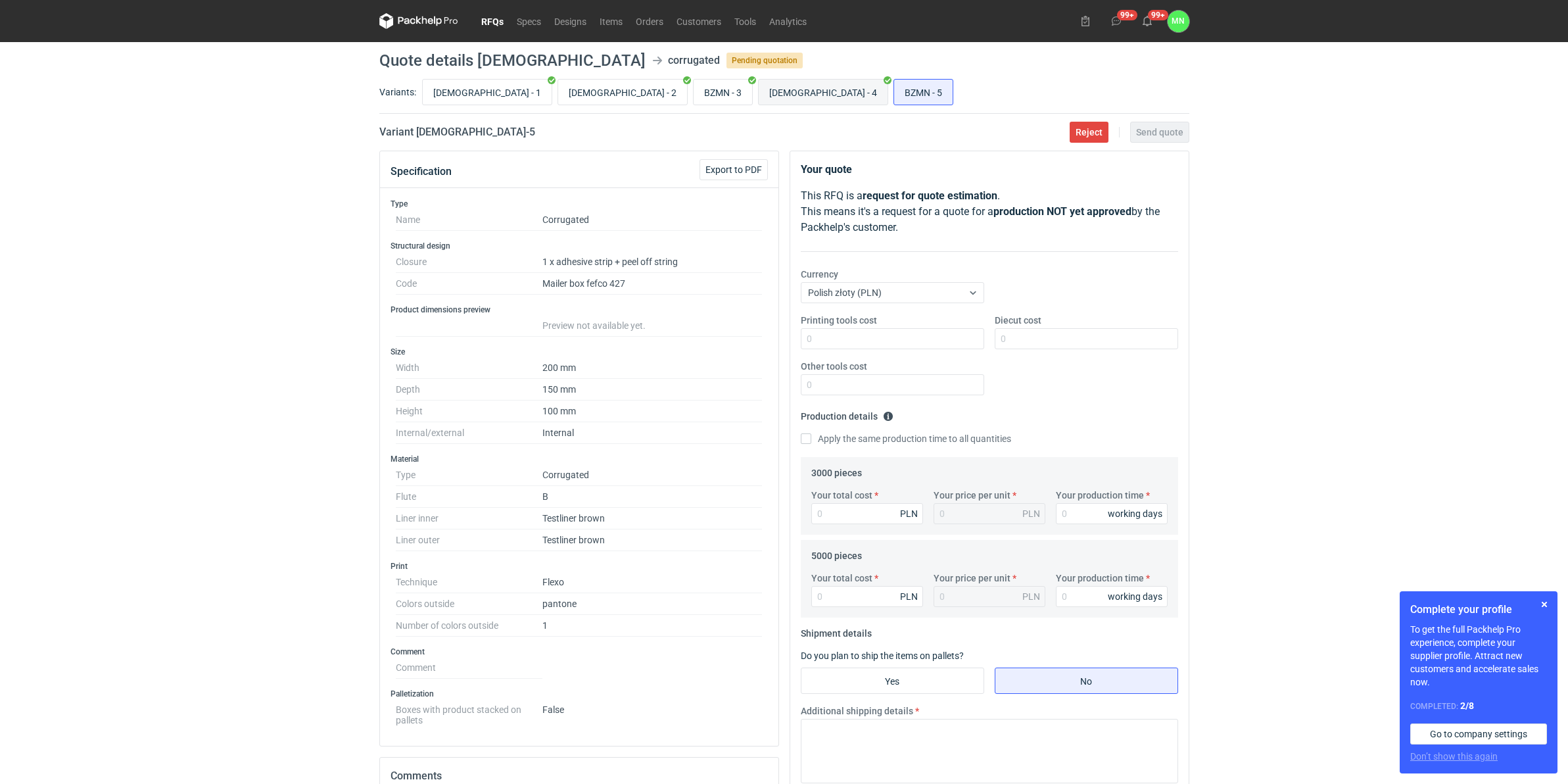
click at [759, 88] on input "BZMN - 4" at bounding box center [824, 92] width 129 height 25
radio input "true"
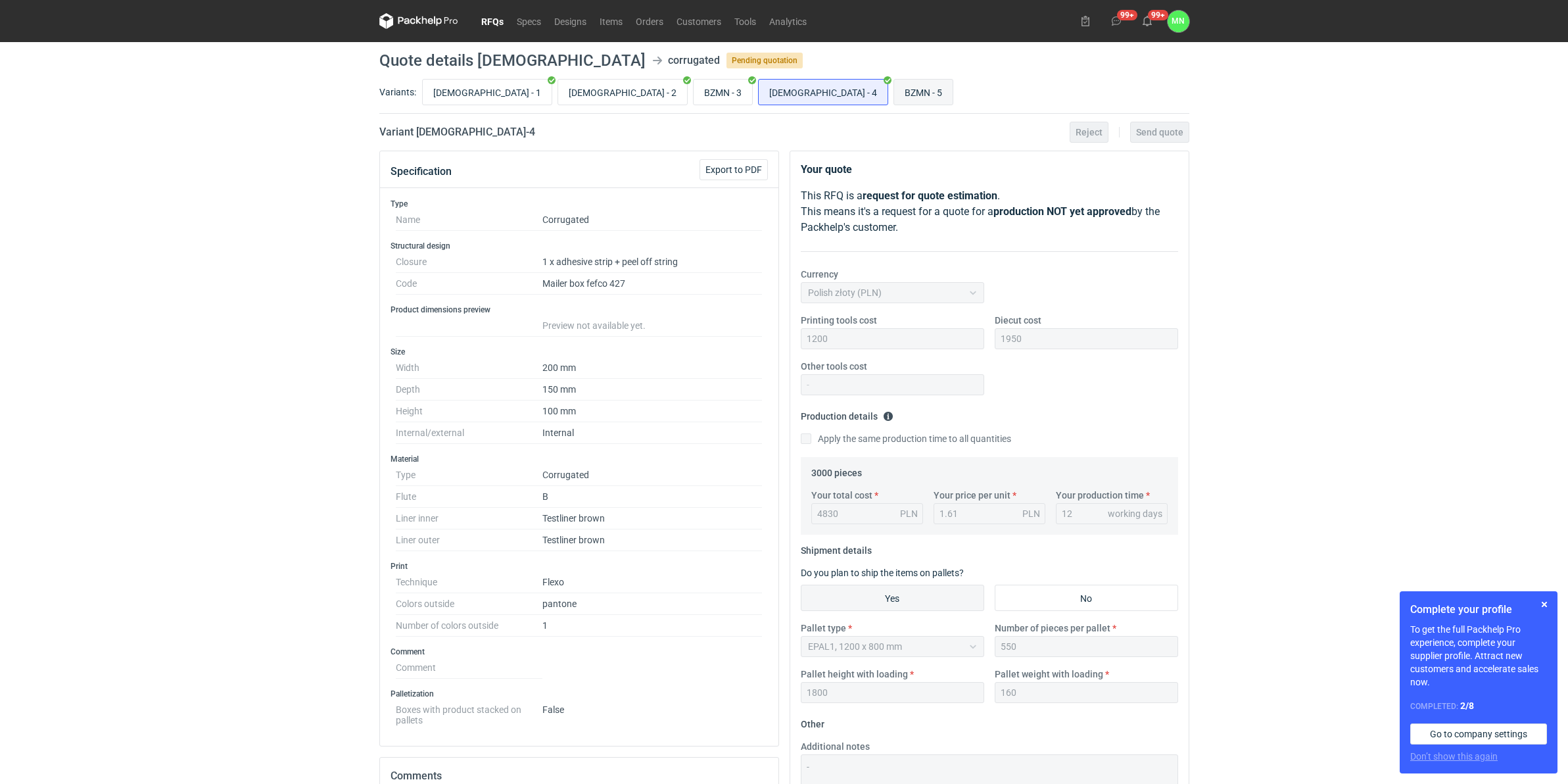
click at [894, 87] on input "BZMN - 5" at bounding box center [923, 92] width 58 height 25
radio input "true"
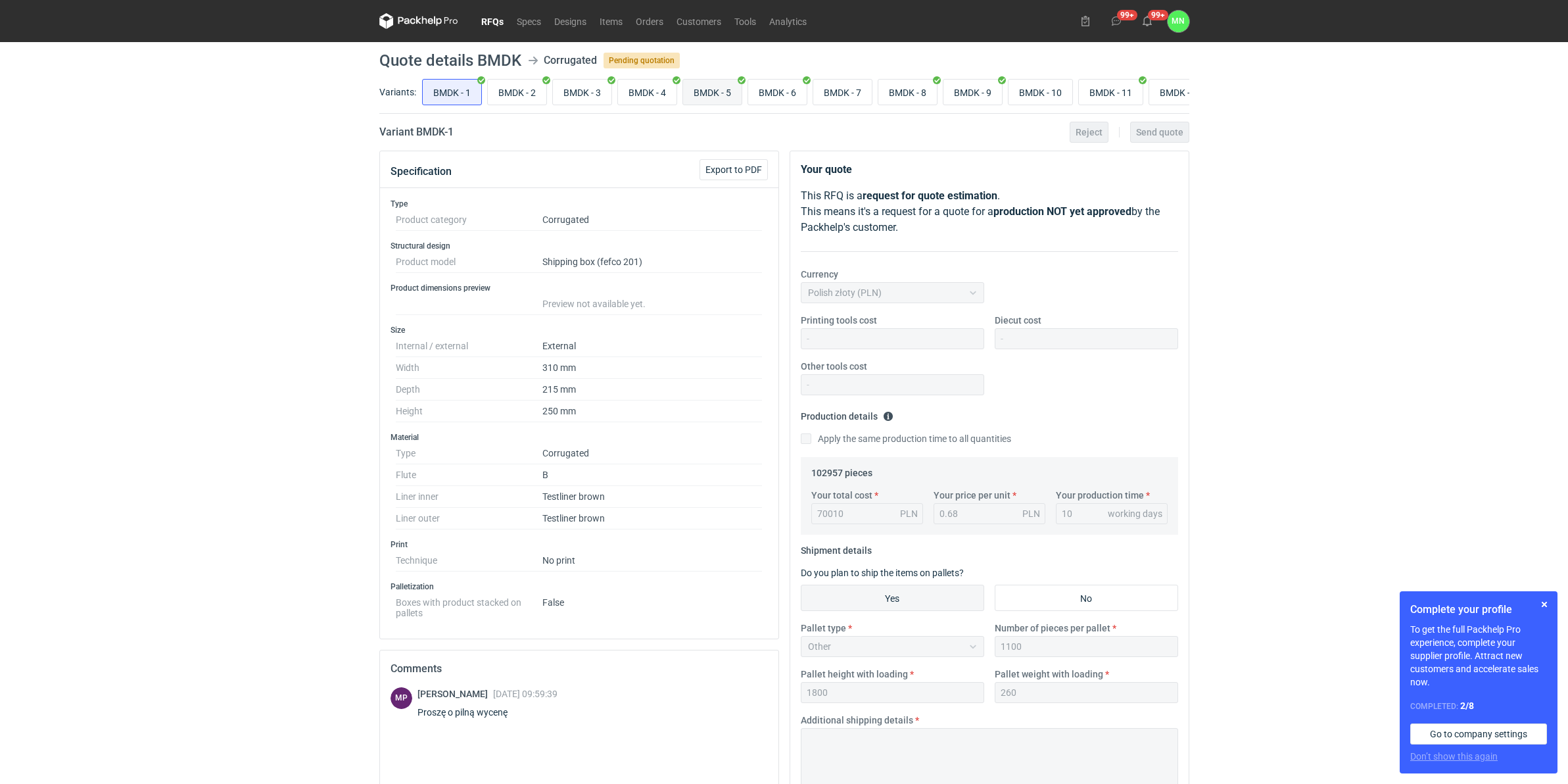
drag, startPoint x: 1055, startPoint y: 83, endPoint x: 699, endPoint y: 84, distance: 356.0
click at [699, 84] on div "BMDK - 1 BMDK - 2 BMDK - 3 BMDK - 4 BMDK - 5 BMDK - 6 BMDK - 7 BMDK - 8 BMDK - …" at bounding box center [805, 92] width 770 height 32
click at [1139, 87] on input "BMDK - 33" at bounding box center [1154, 92] width 64 height 25
radio input "true"
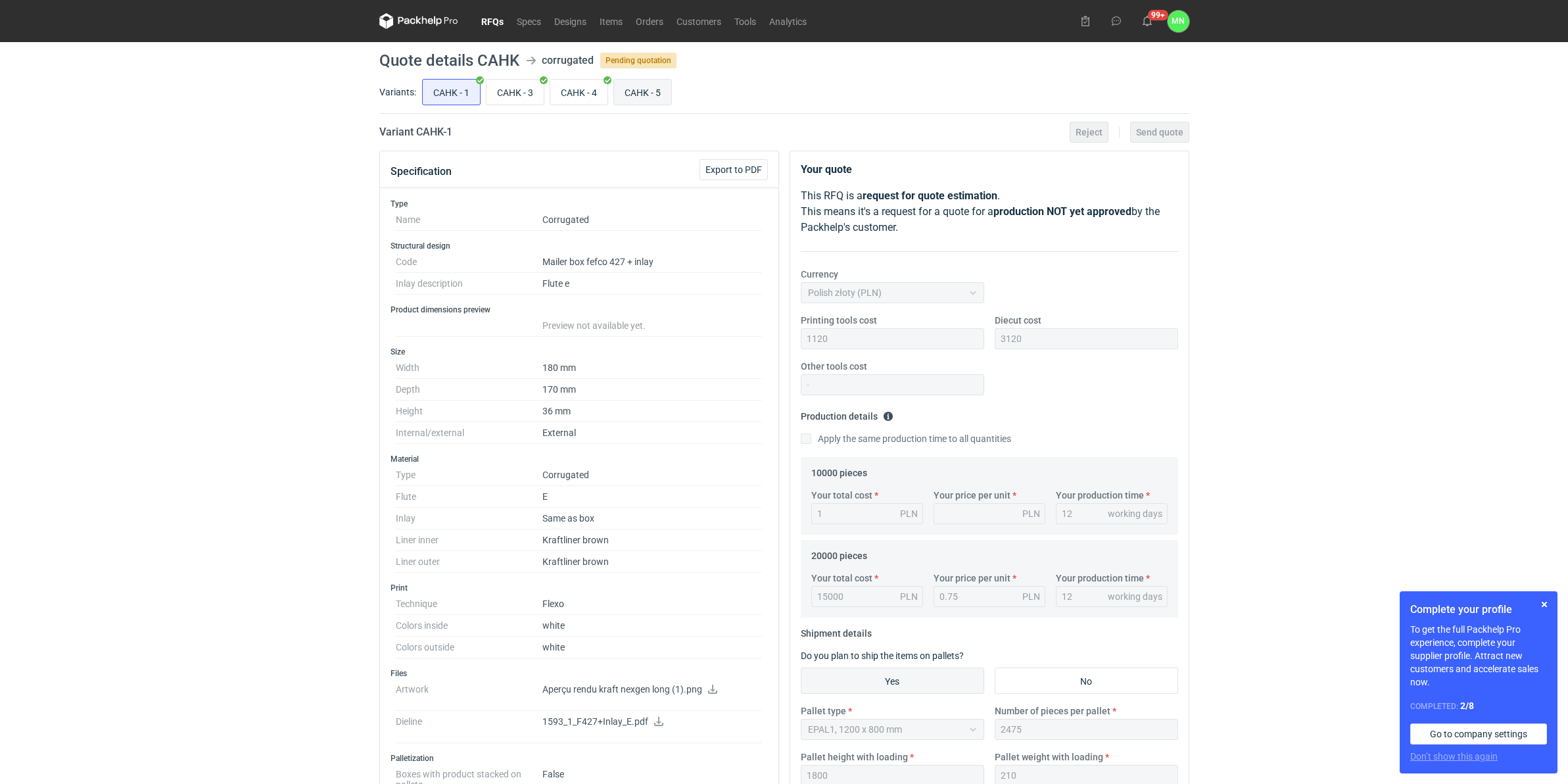
click at [634, 99] on input "CAHK - 5" at bounding box center [643, 92] width 58 height 25
radio input "true"
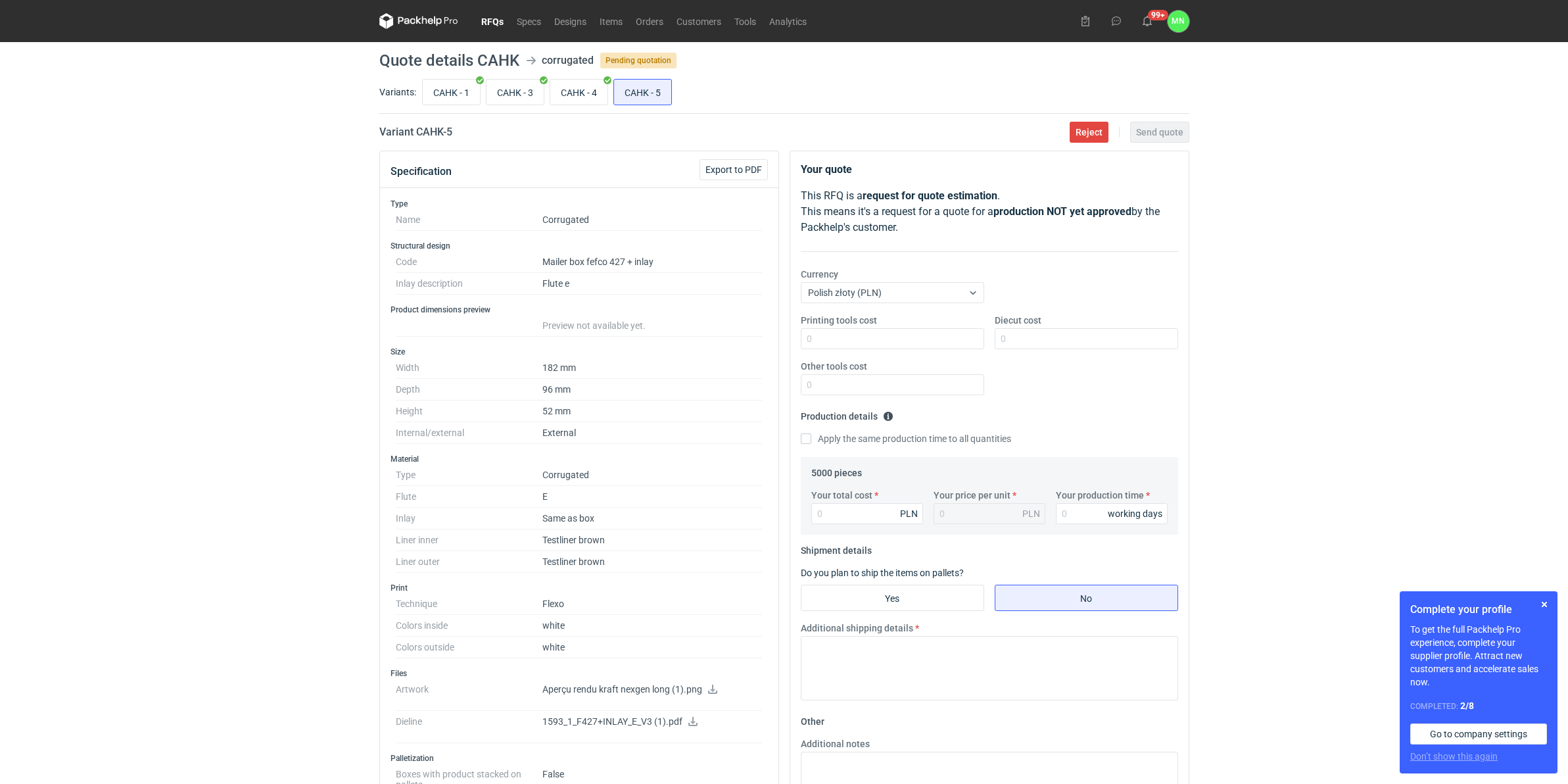
drag, startPoint x: 133, startPoint y: 409, endPoint x: 179, endPoint y: 464, distance: 71.7
click at [133, 409] on div "RFQs Specs Designs Items Orders Customers Tools Analytics 99+ MN [PERSON_NAME] …" at bounding box center [784, 392] width 1568 height 784
click at [580, 93] on input "CAHK - 4" at bounding box center [579, 92] width 58 height 25
radio input "true"
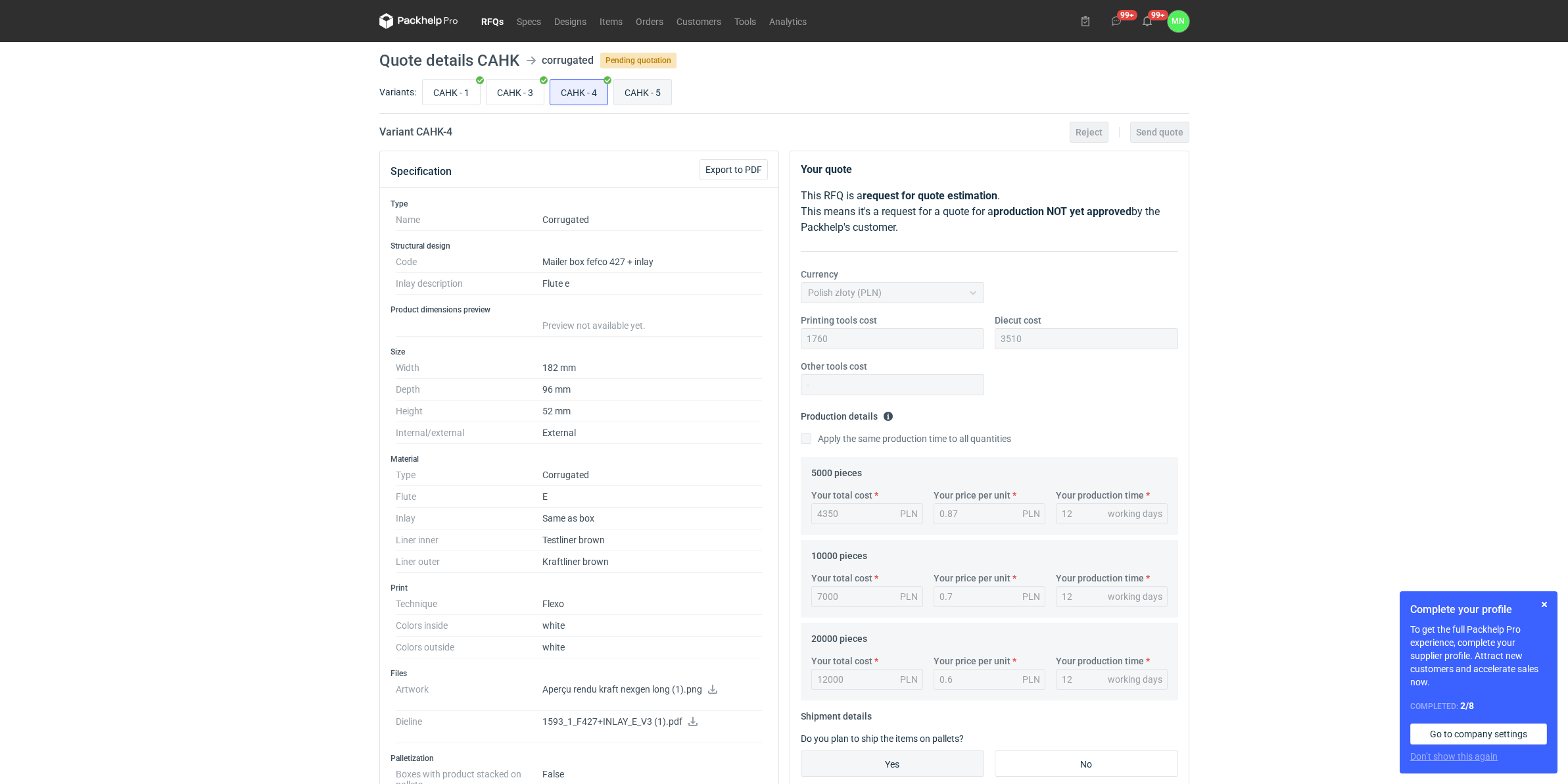
click at [649, 84] on input "CAHK - 5" at bounding box center [643, 92] width 58 height 25
radio input "true"
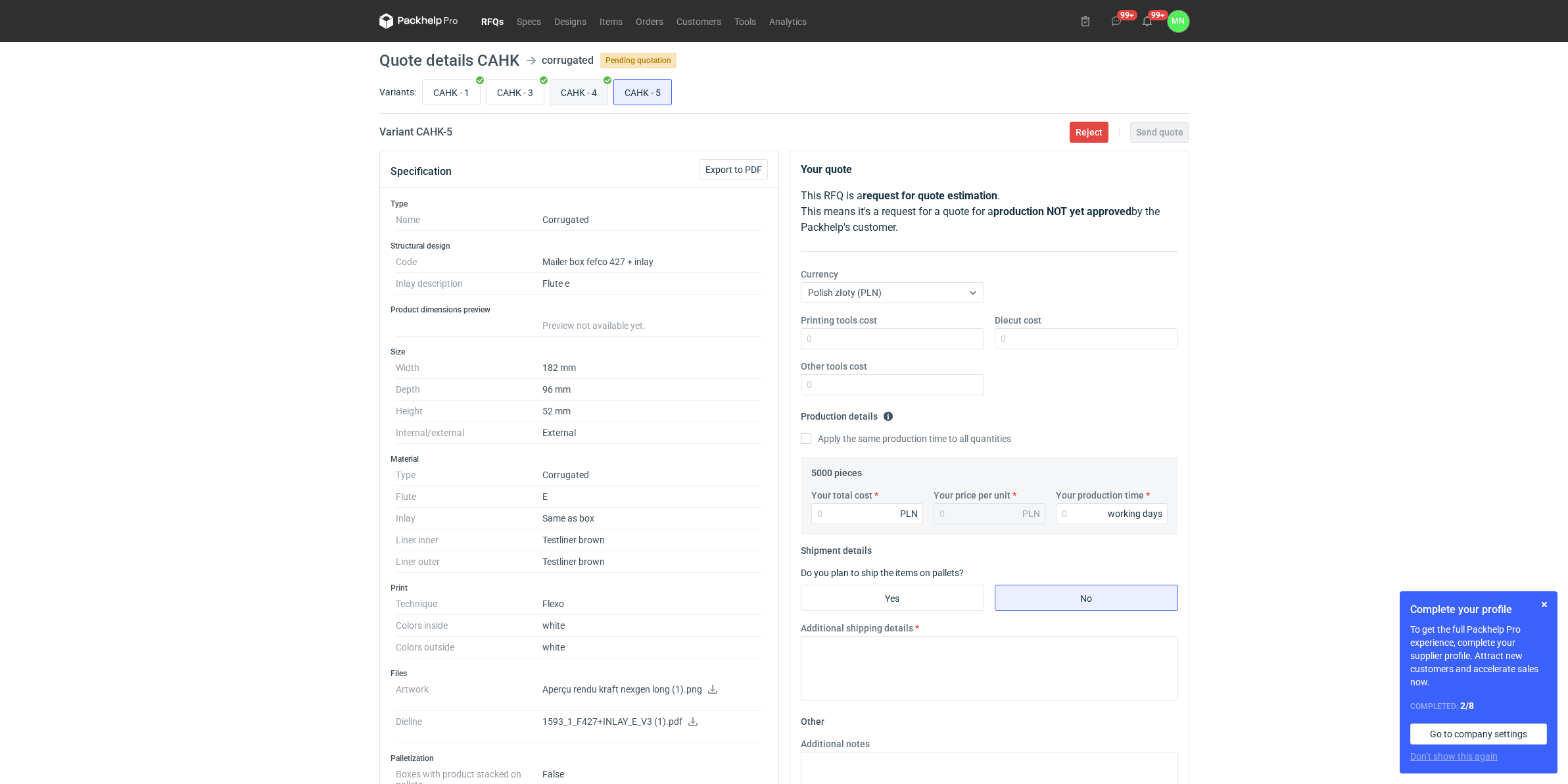
click at [600, 89] on input "CAHK - 4" at bounding box center [579, 92] width 58 height 25
radio input "true"
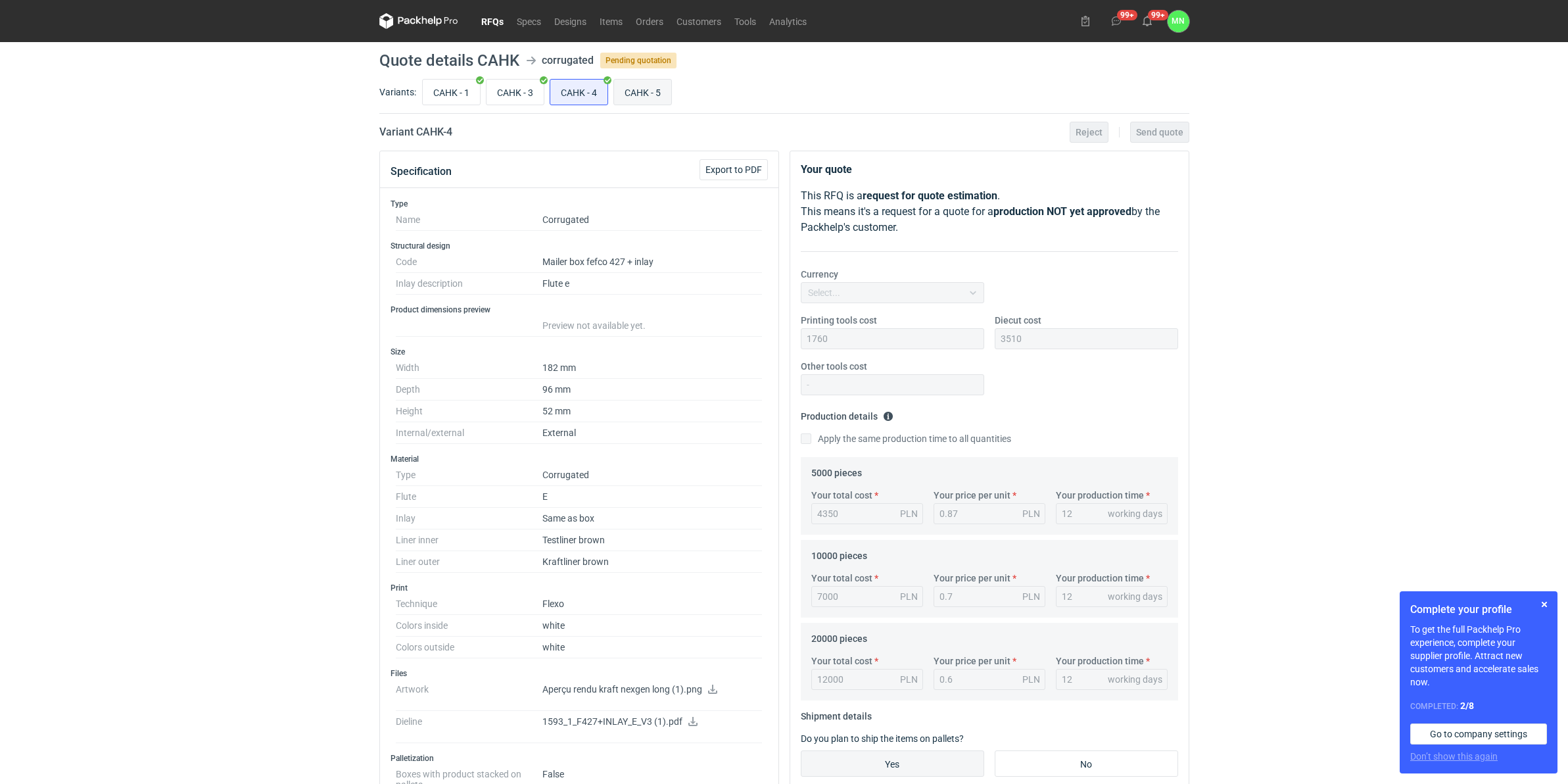
click at [646, 88] on input "CAHK - 5" at bounding box center [643, 92] width 58 height 25
radio input "true"
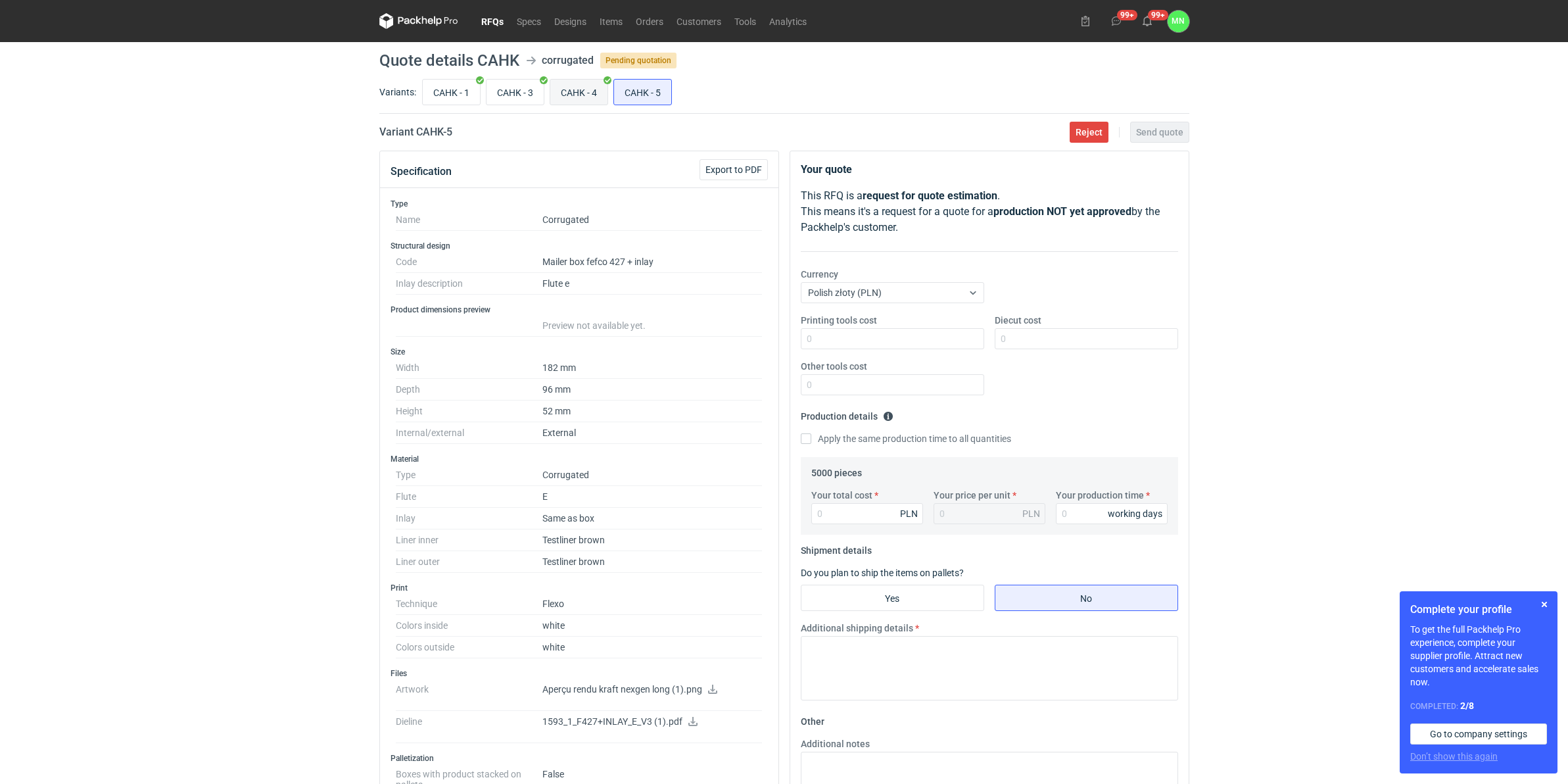
click at [599, 91] on input "CAHK - 4" at bounding box center [579, 92] width 58 height 25
radio input "true"
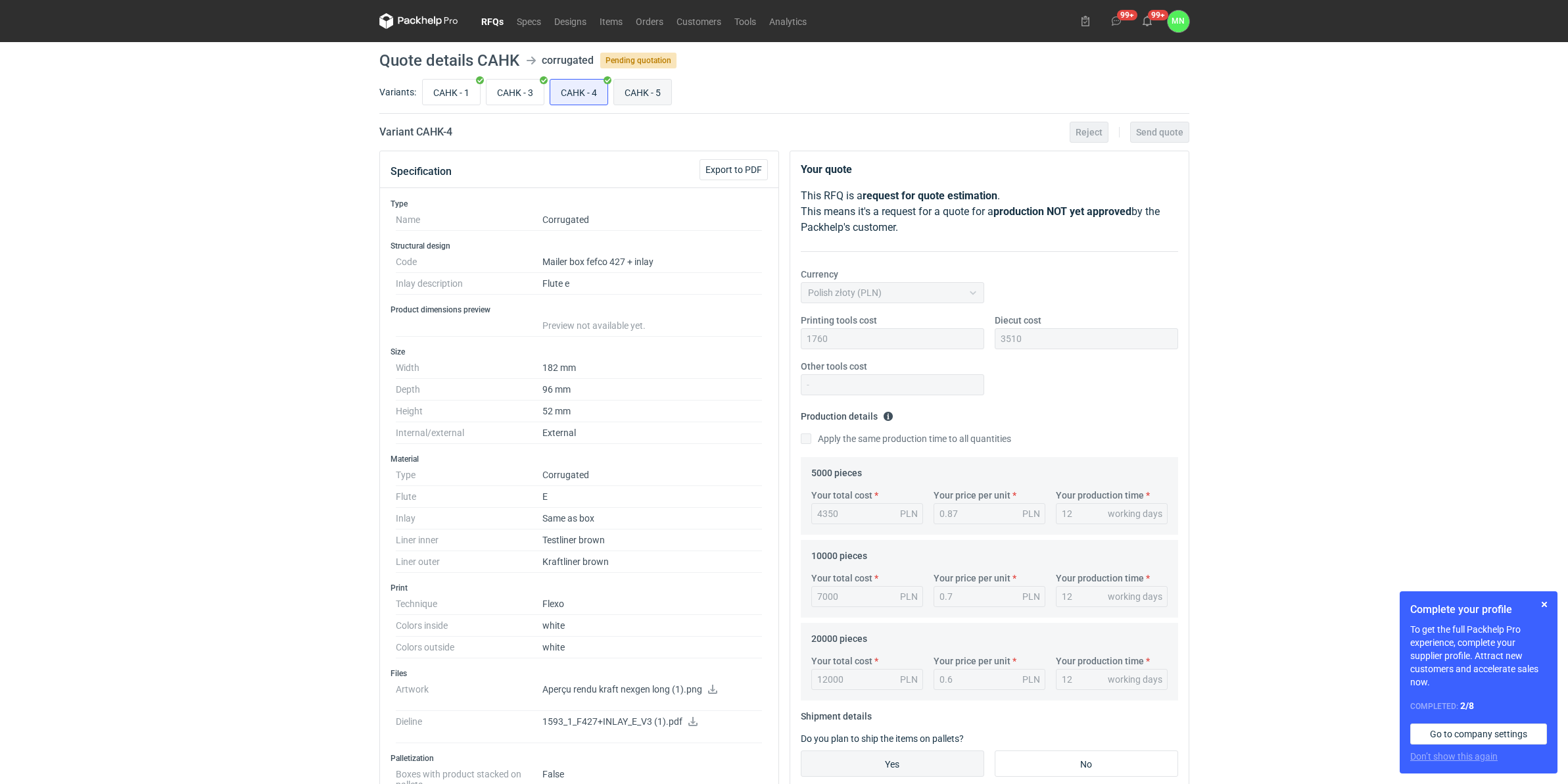
click at [672, 88] on label "CAHK - 5" at bounding box center [642, 91] width 58 height 26
click at [671, 88] on input "CAHK - 5" at bounding box center [643, 92] width 58 height 25
radio input "true"
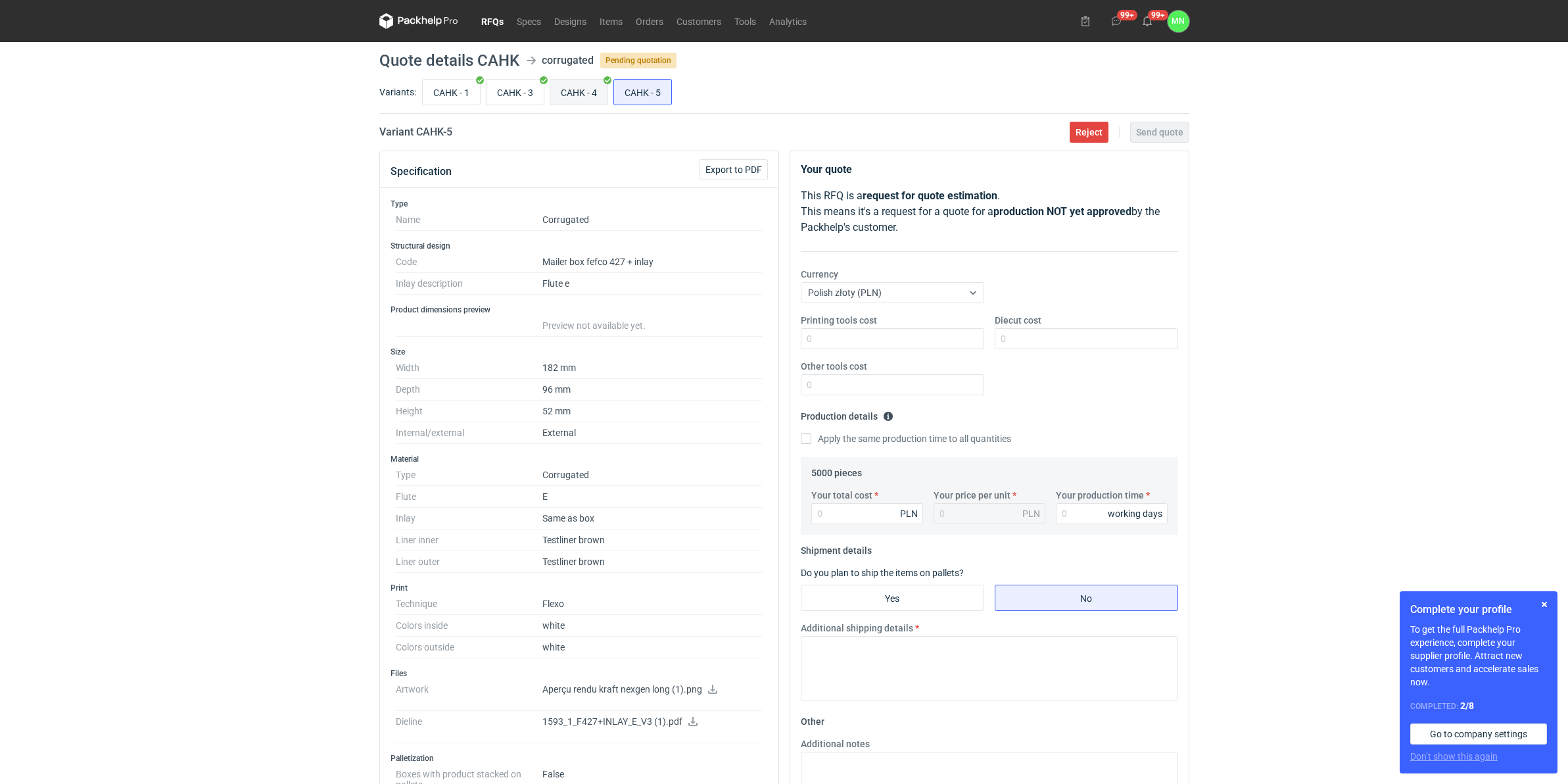
click at [577, 92] on input "CAHK - 4" at bounding box center [579, 92] width 58 height 25
radio input "true"
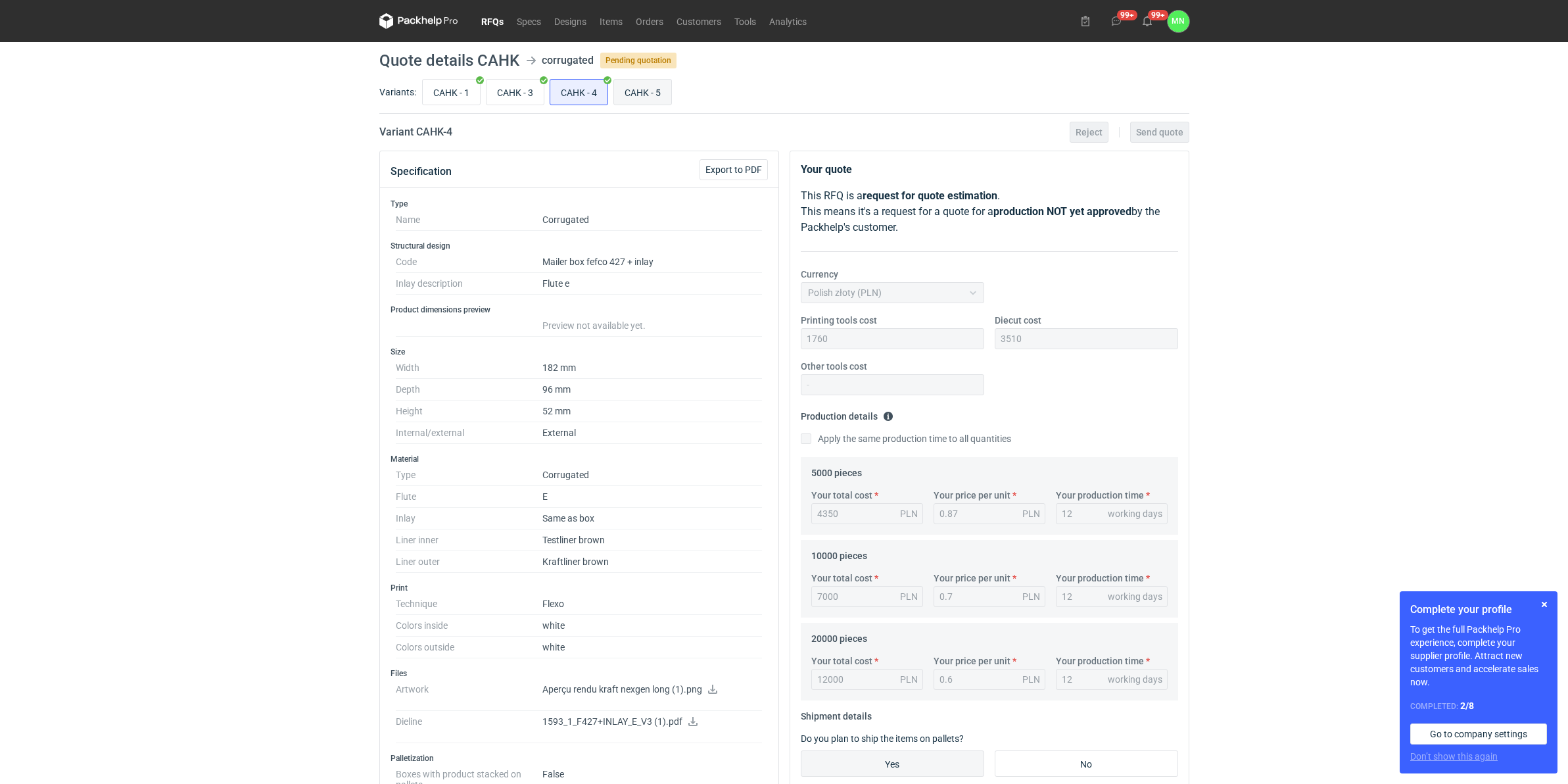
click at [626, 90] on input "CAHK - 5" at bounding box center [643, 92] width 58 height 25
radio input "true"
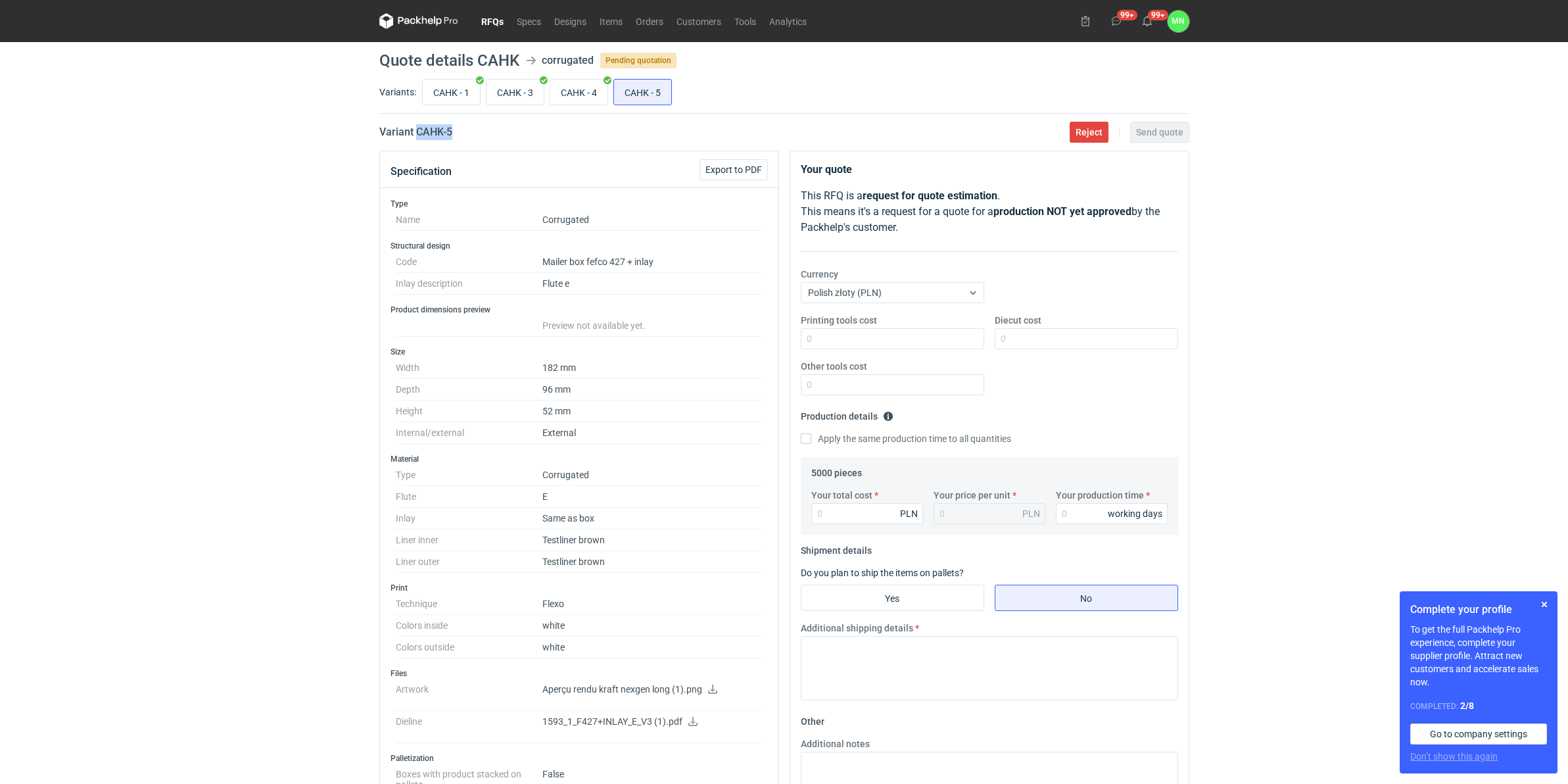
drag, startPoint x: 475, startPoint y: 131, endPoint x: 417, endPoint y: 132, distance: 58.0
click at [417, 132] on div "Variant CAHK - 5 Reject Send quote" at bounding box center [784, 132] width 810 height 15
copy h2 "CAHK - 5"
click at [694, 595] on icon at bounding box center [692, 722] width 11 height 9
drag, startPoint x: 581, startPoint y: 91, endPoint x: 587, endPoint y: 94, distance: 6.7
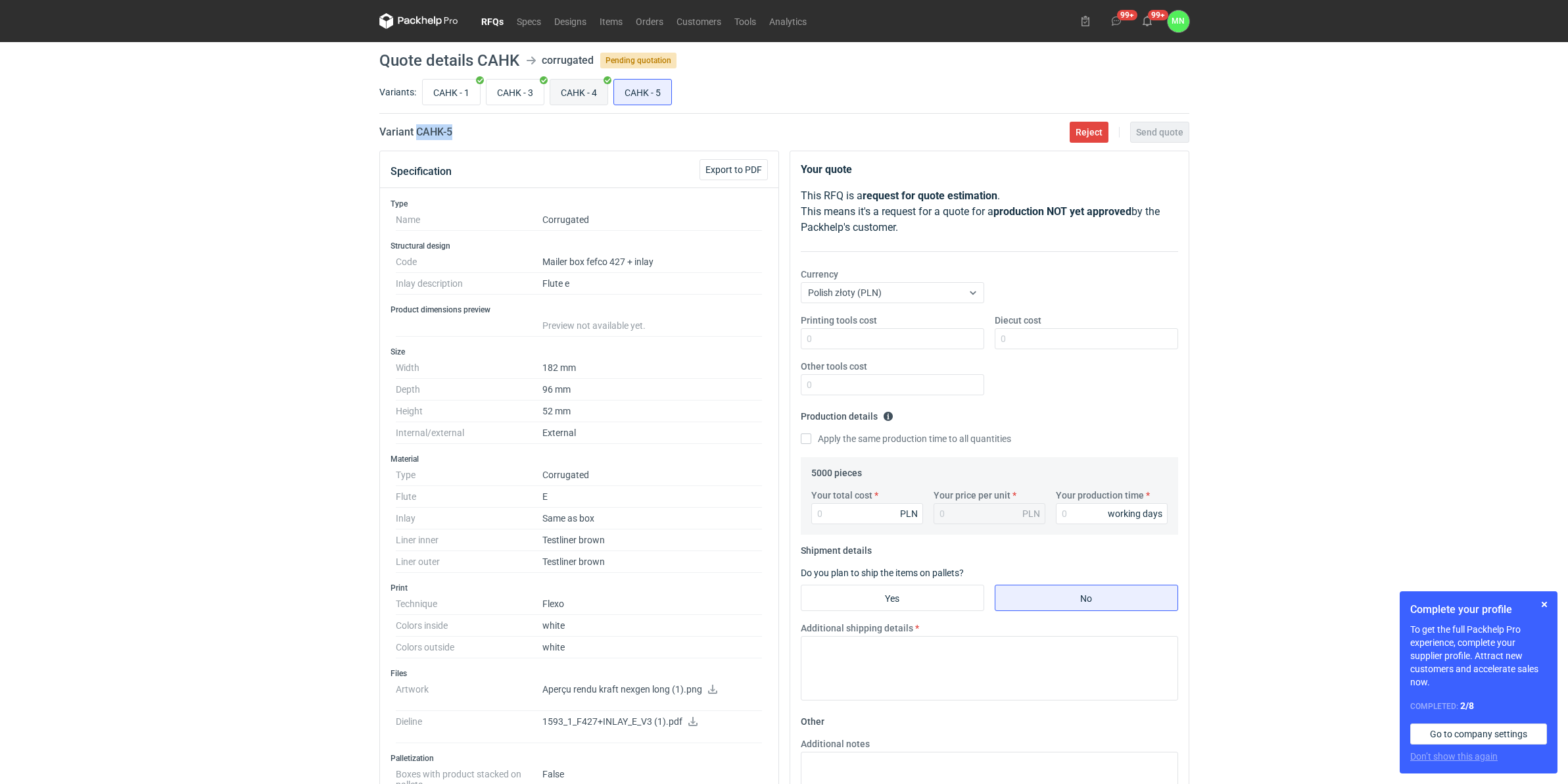
click at [581, 91] on input "CAHK - 4" at bounding box center [579, 92] width 58 height 25
radio input "true"
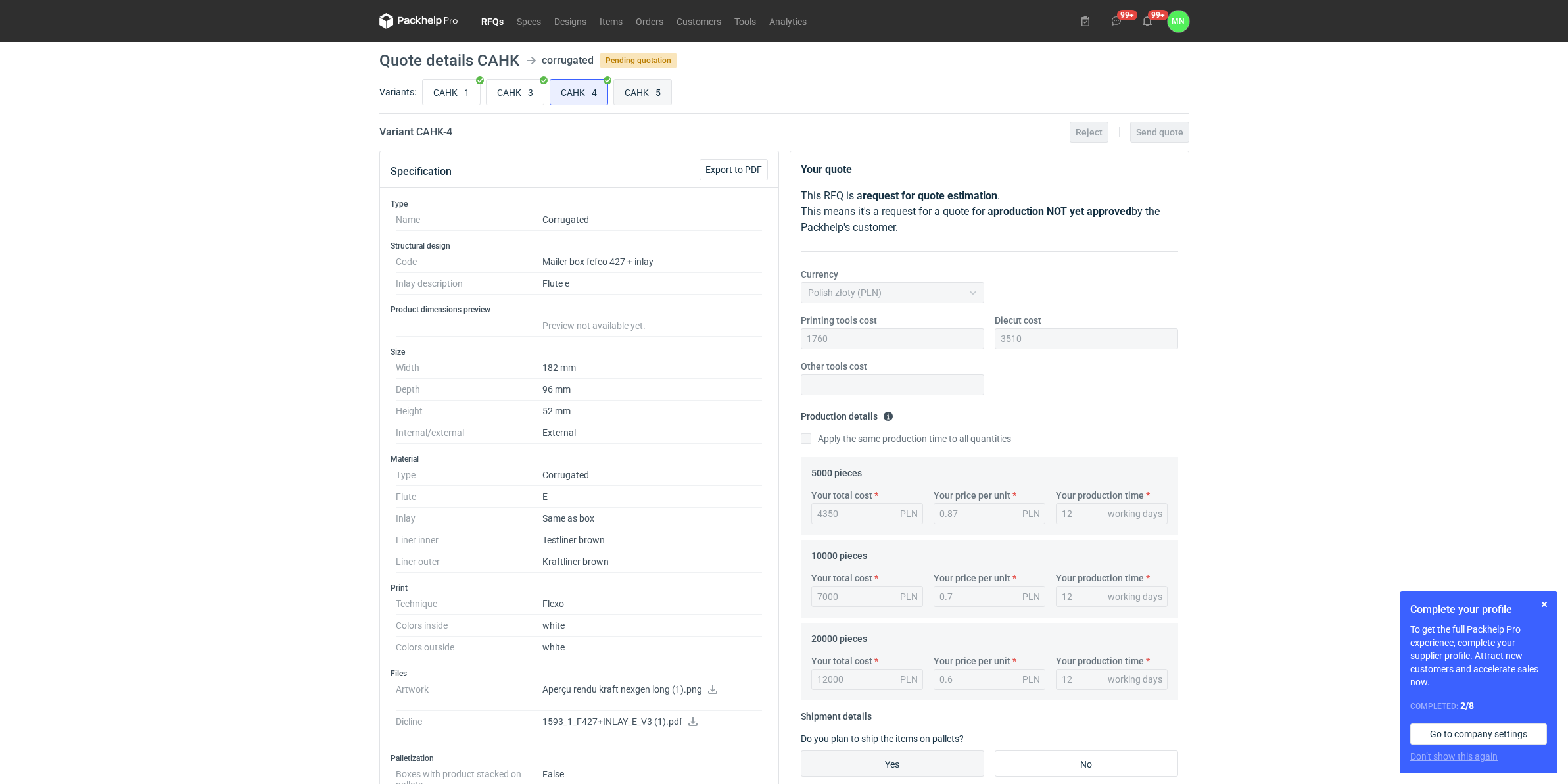
click at [652, 88] on input "CAHK - 5" at bounding box center [643, 92] width 58 height 25
radio input "true"
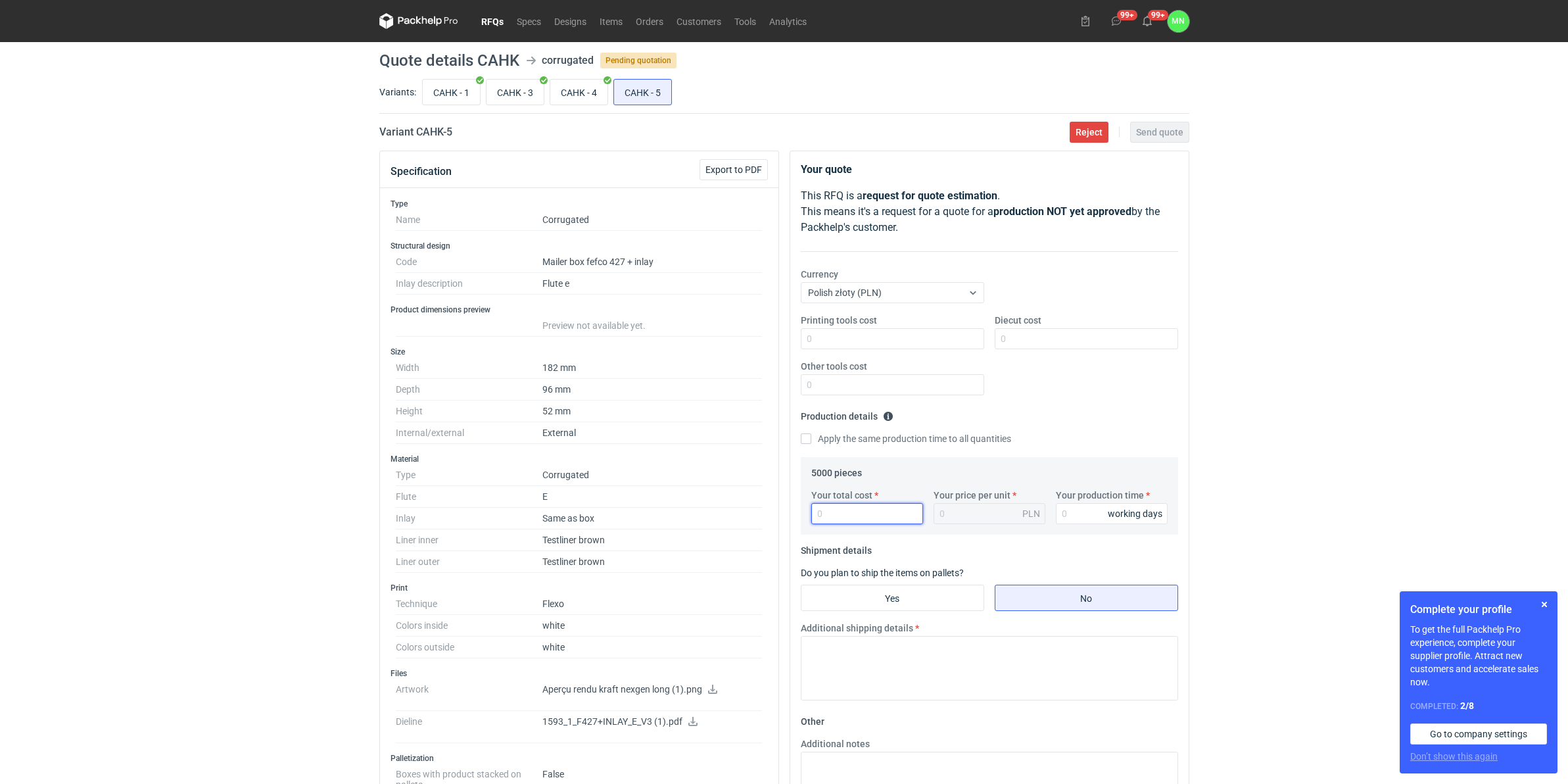
click at [829, 521] on input "Your total cost" at bounding box center [867, 514] width 112 height 21
type input "3950"
type input "0.79"
type input "10"
click at [829, 337] on input "Printing tools cost" at bounding box center [892, 339] width 183 height 21
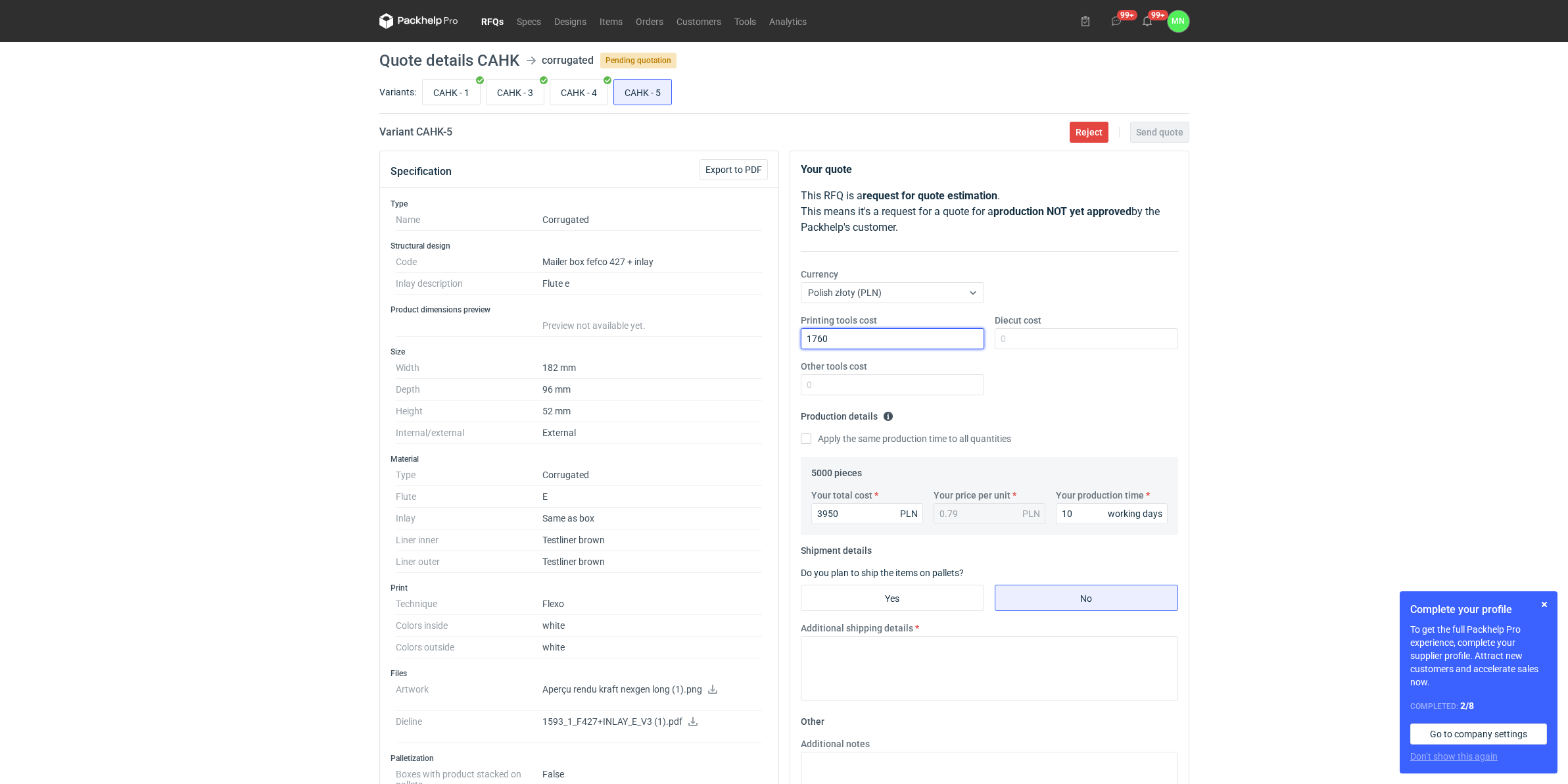
type input "1760"
type input "3510"
drag, startPoint x: 961, startPoint y: 594, endPoint x: 974, endPoint y: 616, distance: 25.6
click at [961, 594] on input "Yes" at bounding box center [893, 598] width 182 height 25
radio input "true"
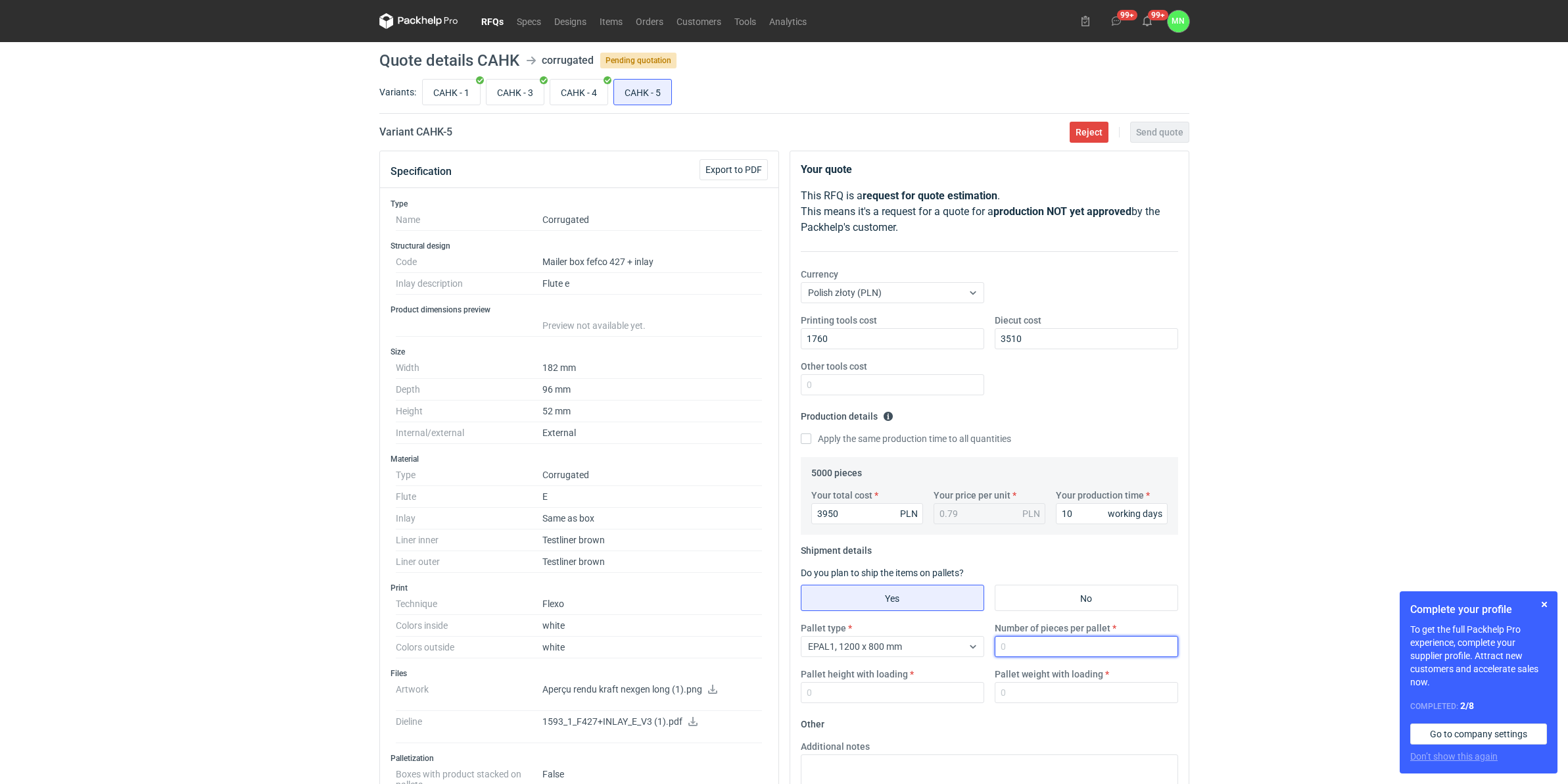
click at [1020, 595] on input "Number of pieces per pallet" at bounding box center [1086, 646] width 183 height 21
type input "3300"
type input "1800"
click at [1059, 595] on input "Pallet weight with loading" at bounding box center [1086, 693] width 183 height 21
type input "320"
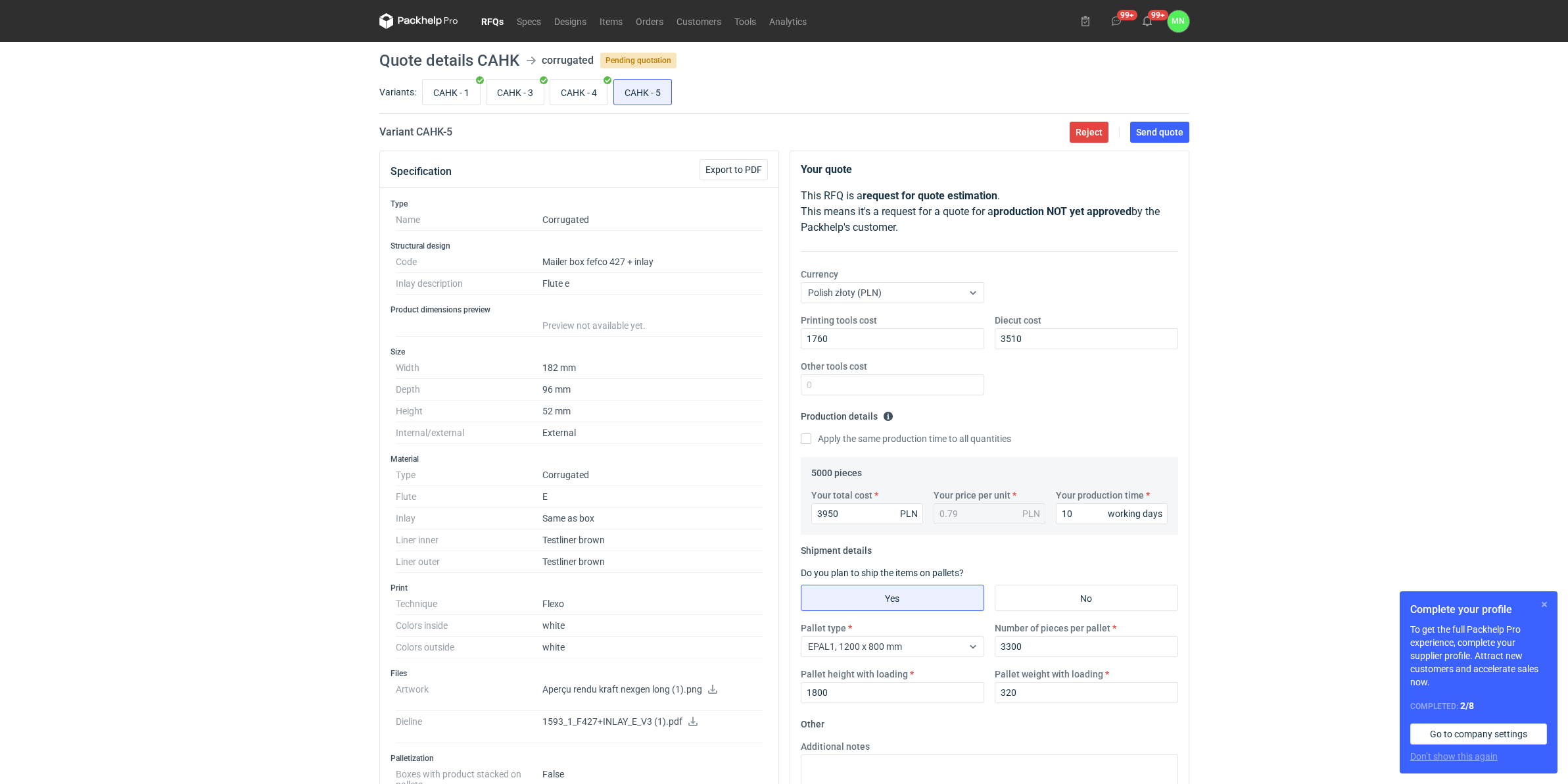
drag, startPoint x: 1549, startPoint y: 604, endPoint x: 1520, endPoint y: 553, distance: 58.7
click at [1243, 595] on button "button" at bounding box center [1544, 604] width 15 height 15
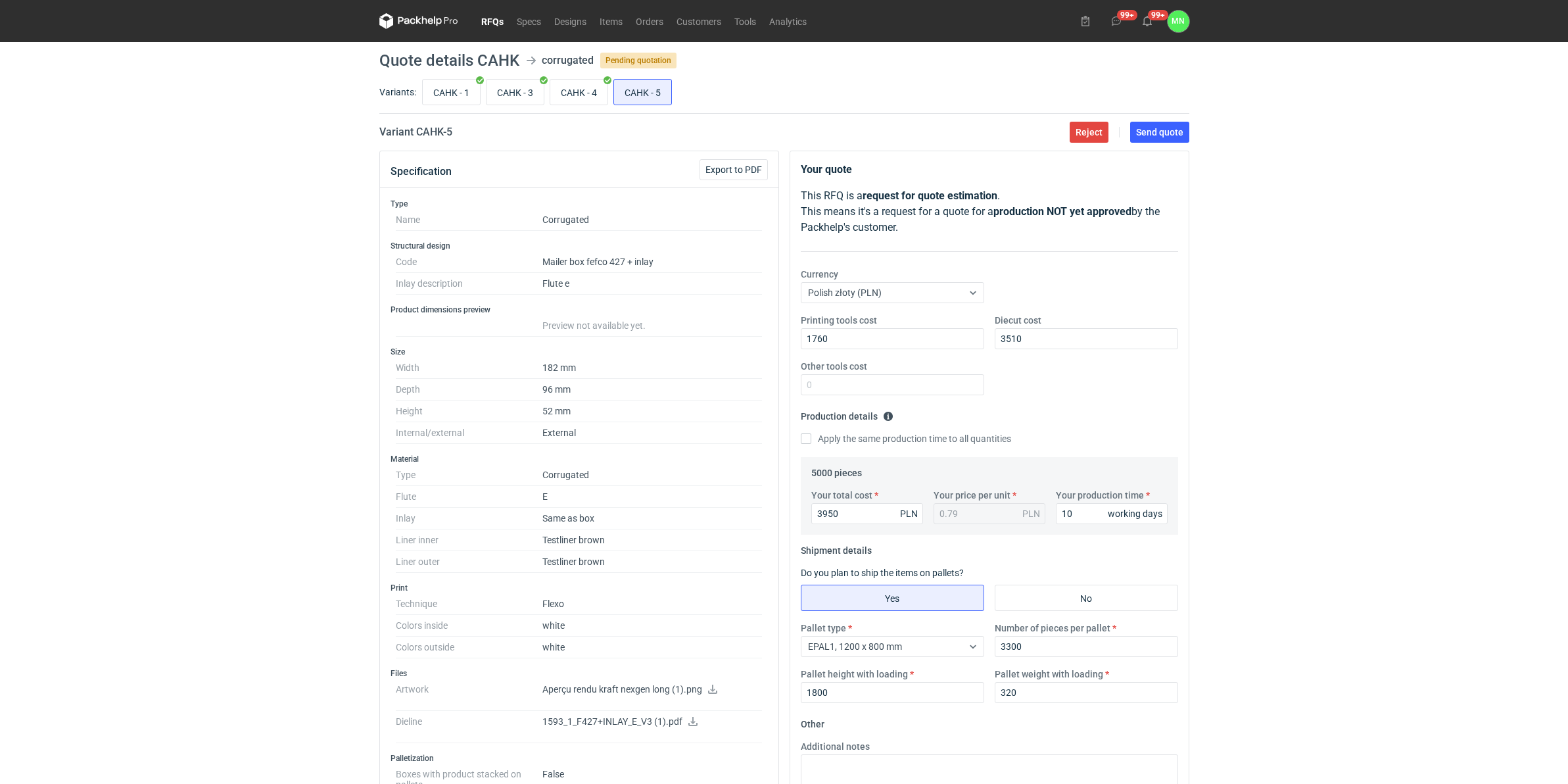
click at [1243, 510] on div "RFQs Specs Designs Items Orders Customers Tools Analytics 99+ 99+ MN [PERSON_NA…" at bounding box center [784, 392] width 1568 height 784
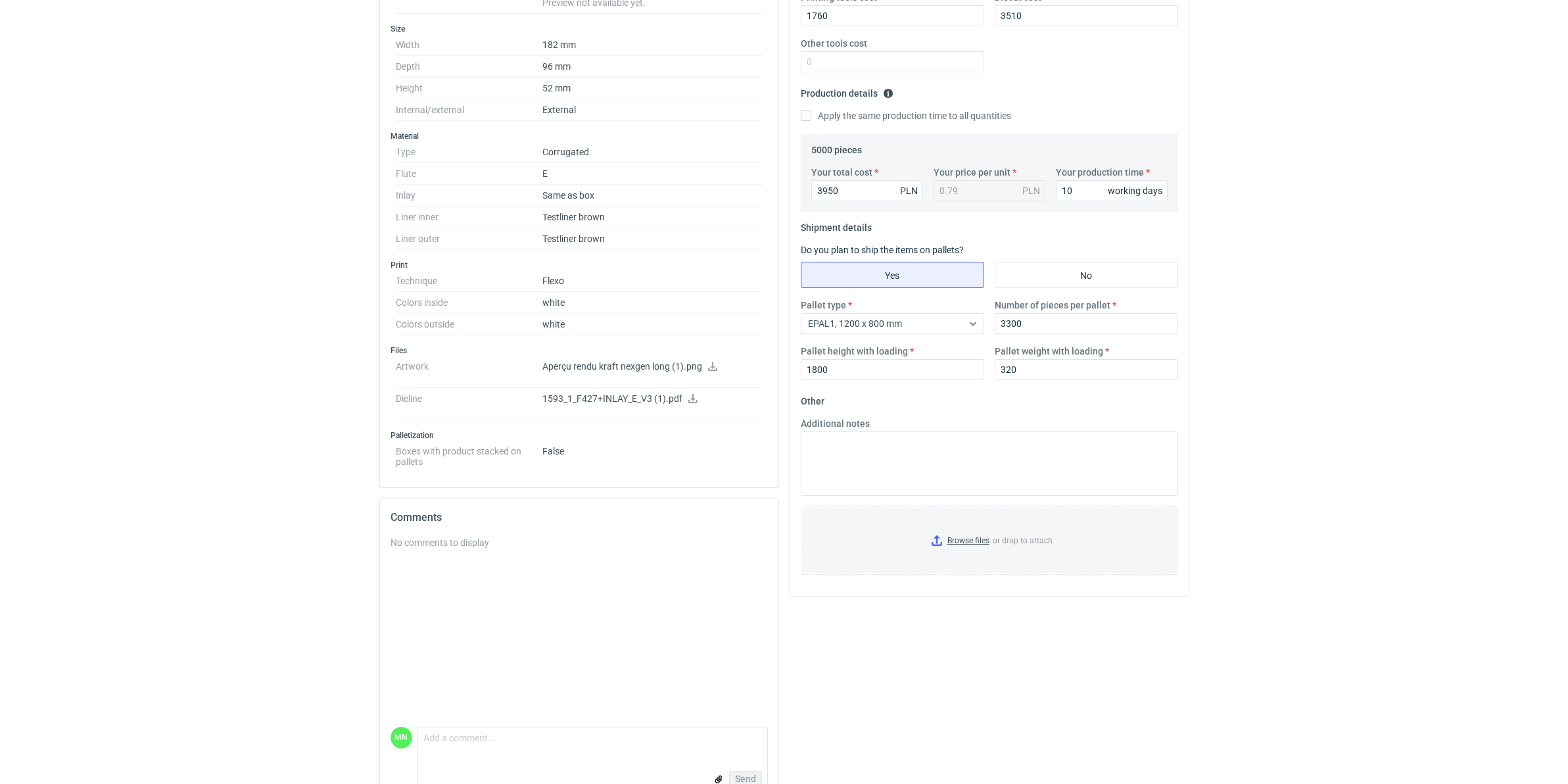
scroll to position [329, 0]
click at [944, 537] on input "Browse files or drop to attach" at bounding box center [989, 535] width 375 height 66
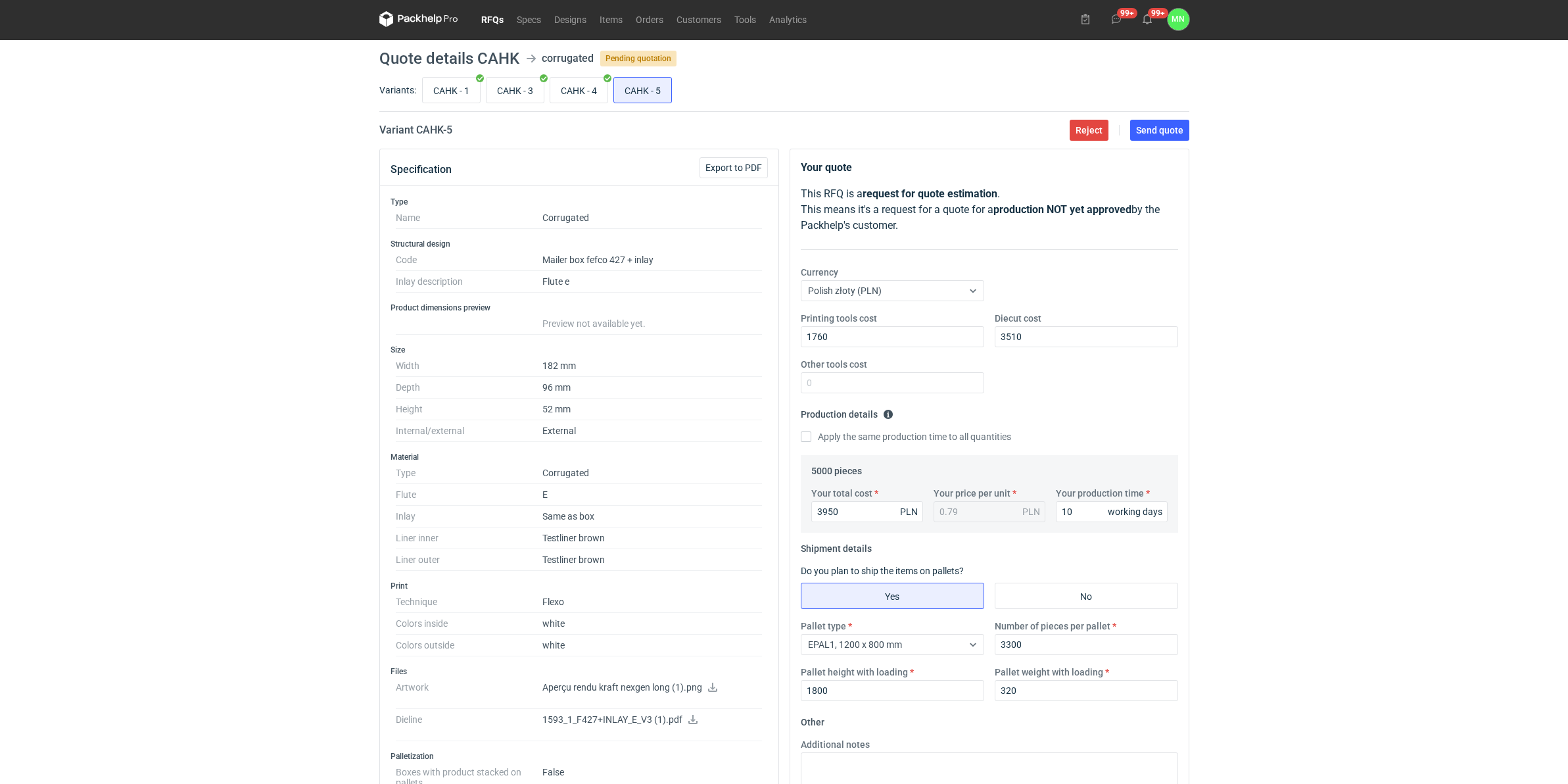
scroll to position [0, 0]
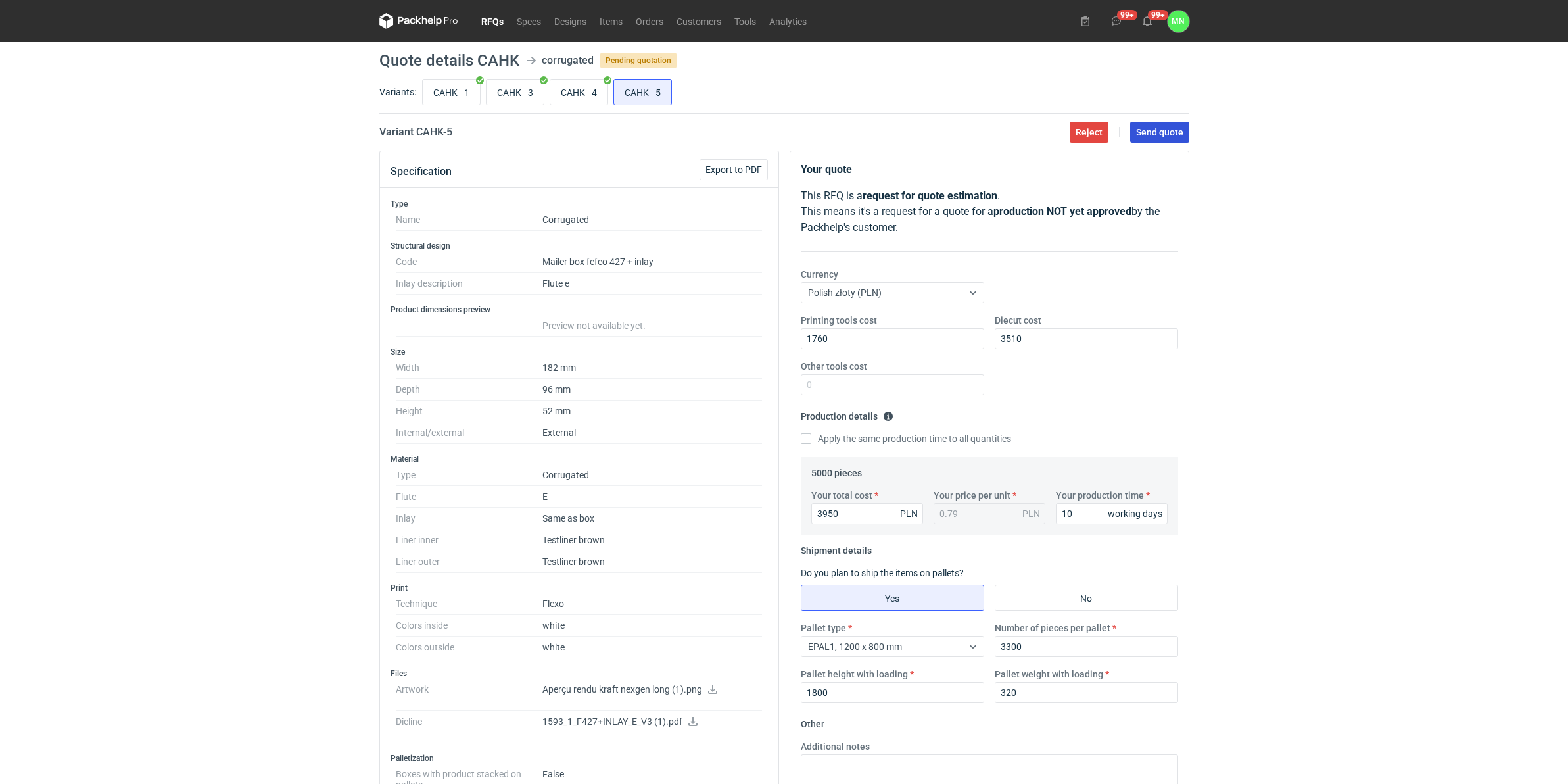
click at [1158, 129] on span "Send quote" at bounding box center [1160, 132] width 47 height 9
